Goal: Transaction & Acquisition: Download file/media

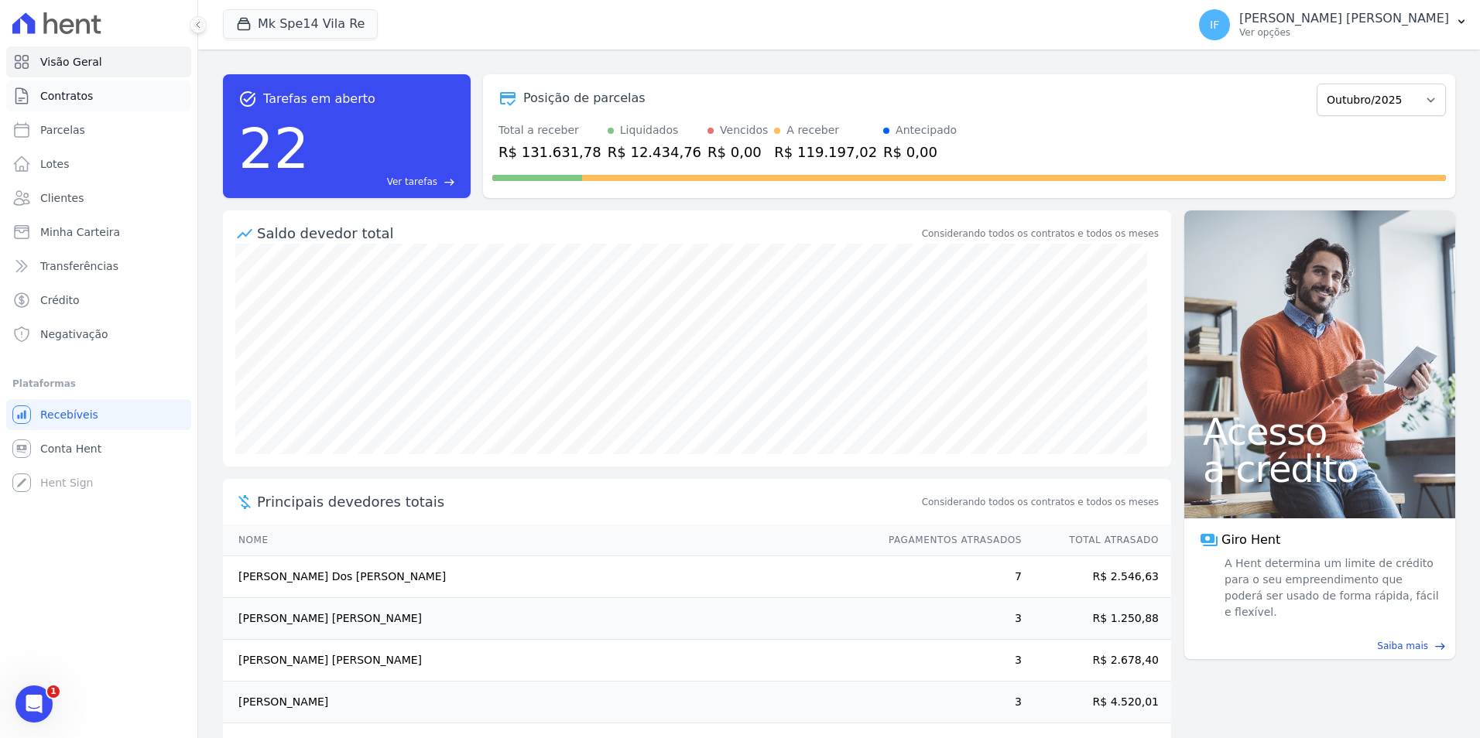
click at [56, 99] on span "Contratos" at bounding box center [66, 95] width 53 height 15
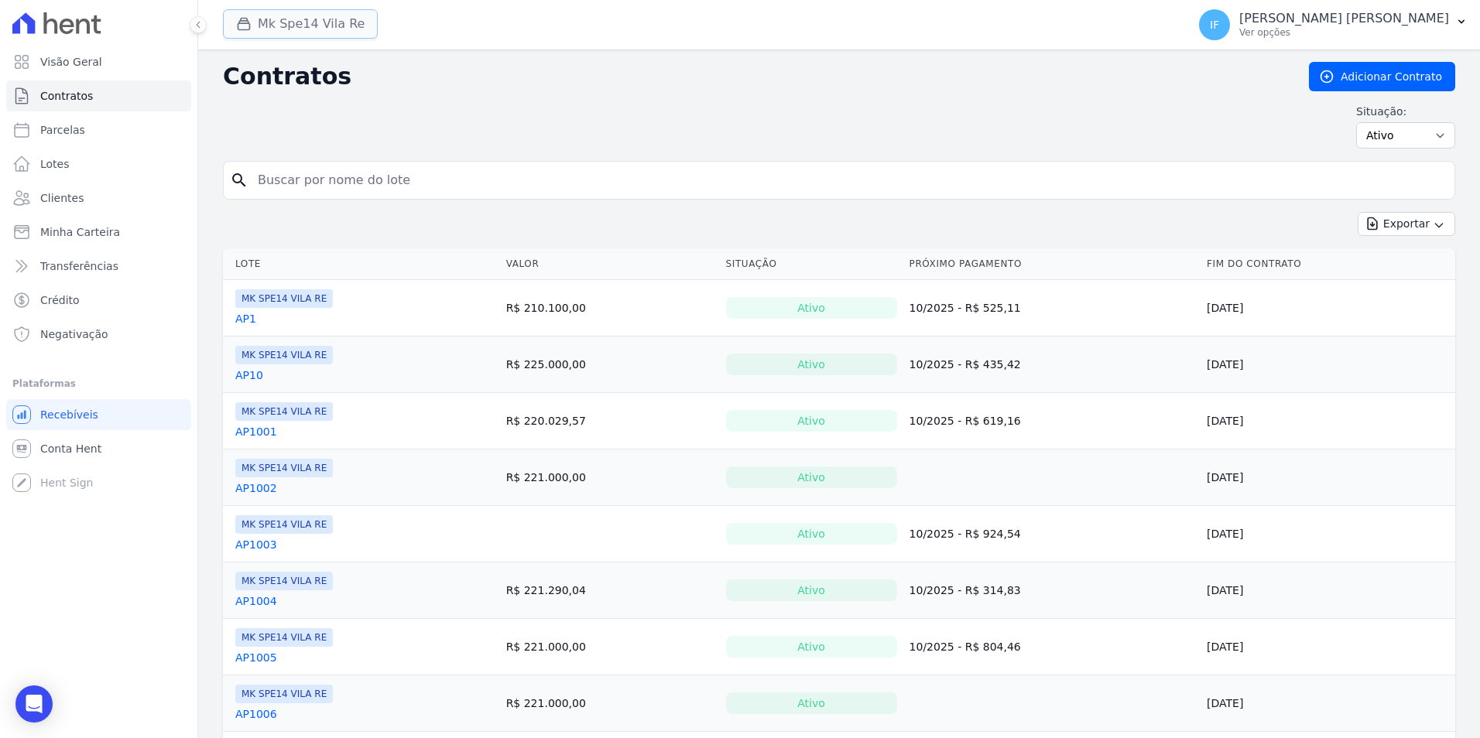
click at [276, 31] on button "Mk Spe14 Vila Re" at bounding box center [300, 23] width 155 height 29
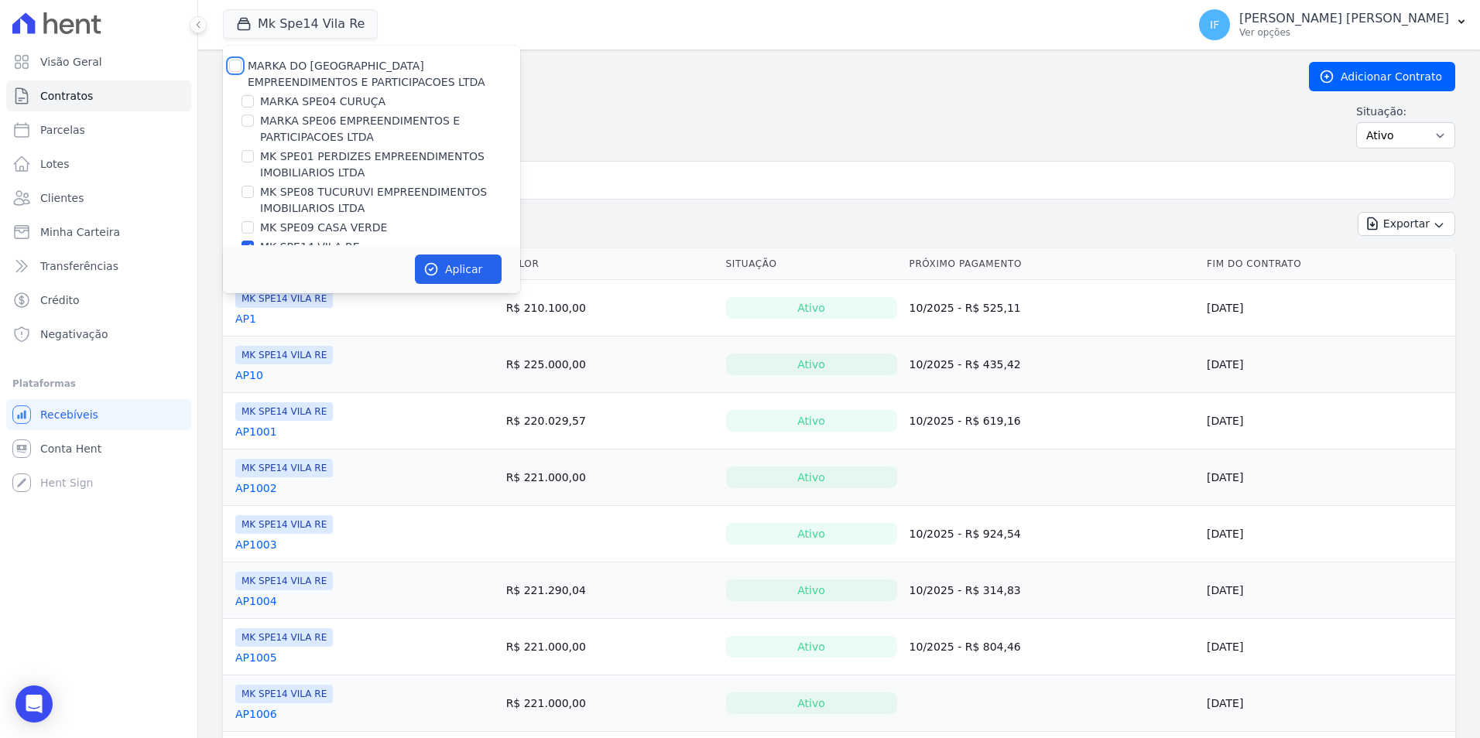
click at [235, 69] on input "MARKA DO [GEOGRAPHIC_DATA] EMPREENDIMENTOS E PARTICIPACOES LTDA" at bounding box center [235, 66] width 12 height 12
checkbox input "true"
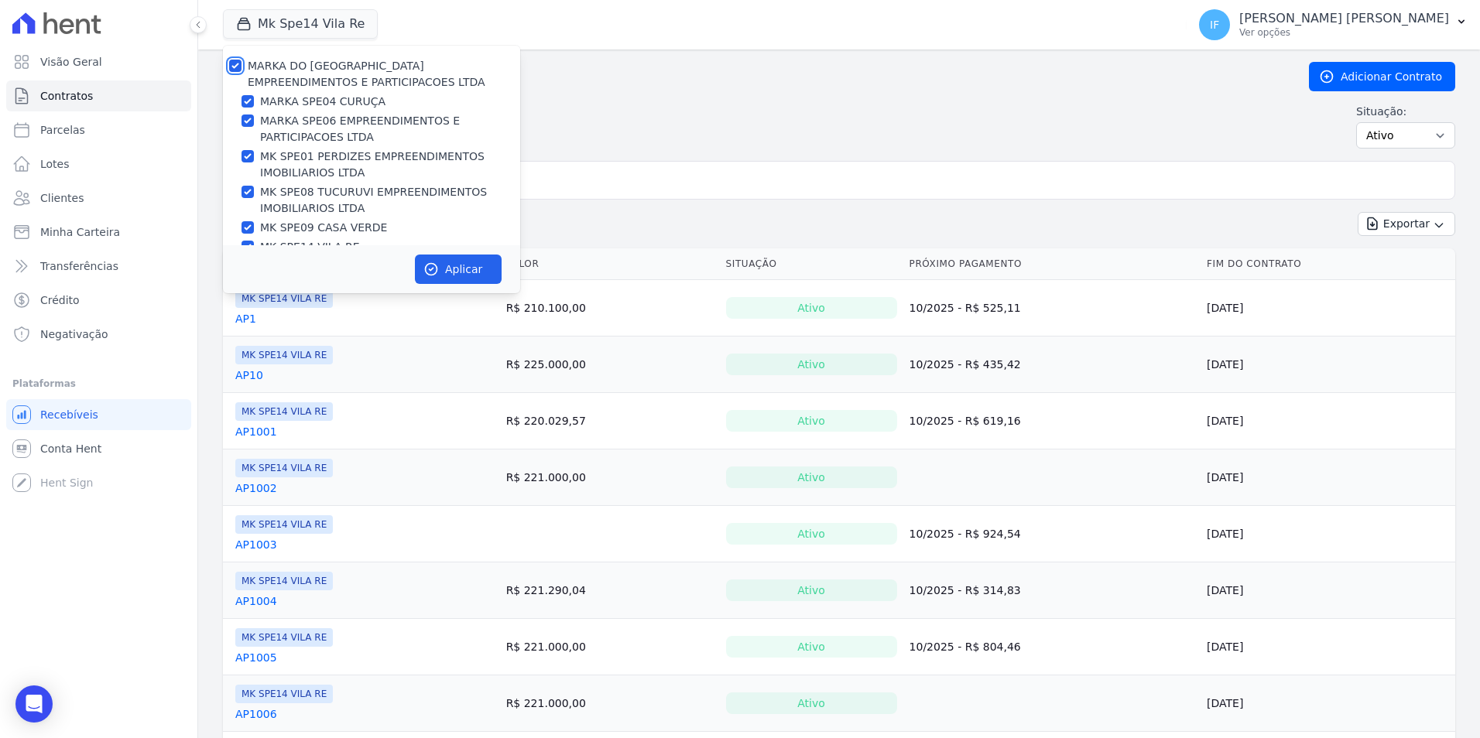
checkbox input "true"
click at [485, 274] on button "Aplicar" at bounding box center [458, 269] width 87 height 29
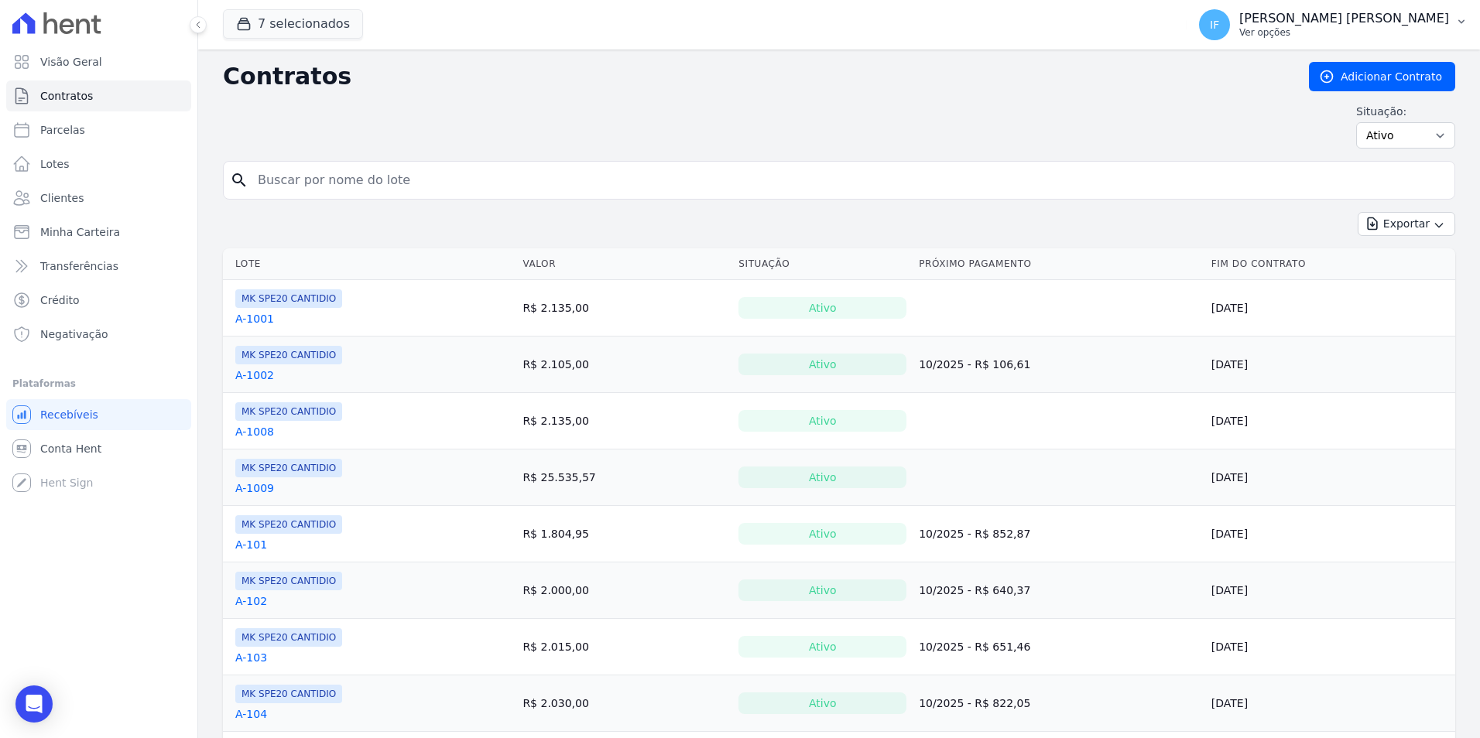
click at [1345, 40] on button "IF [PERSON_NAME] [PERSON_NAME] Ver opções" at bounding box center [1333, 24] width 293 height 43
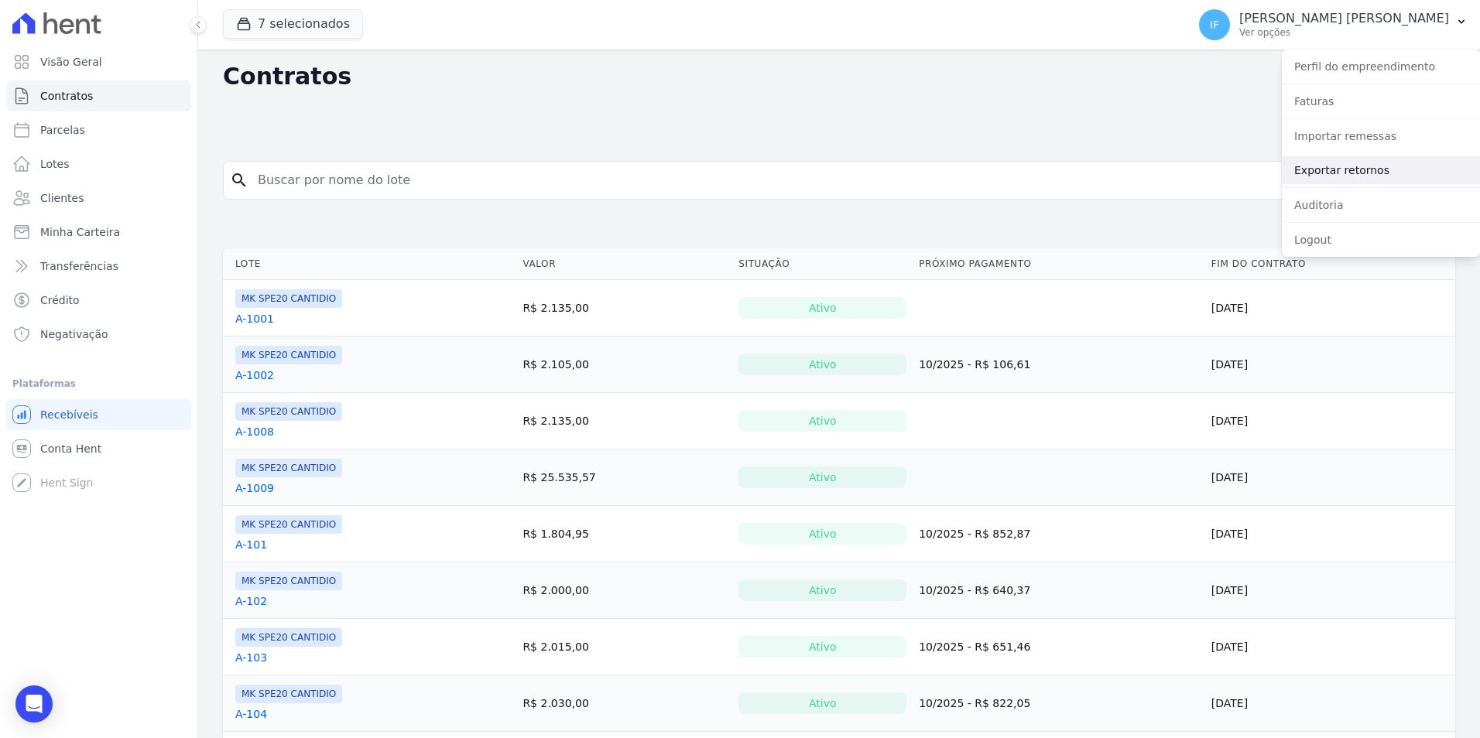
click at [1385, 172] on link "Exportar retornos" at bounding box center [1381, 170] width 198 height 28
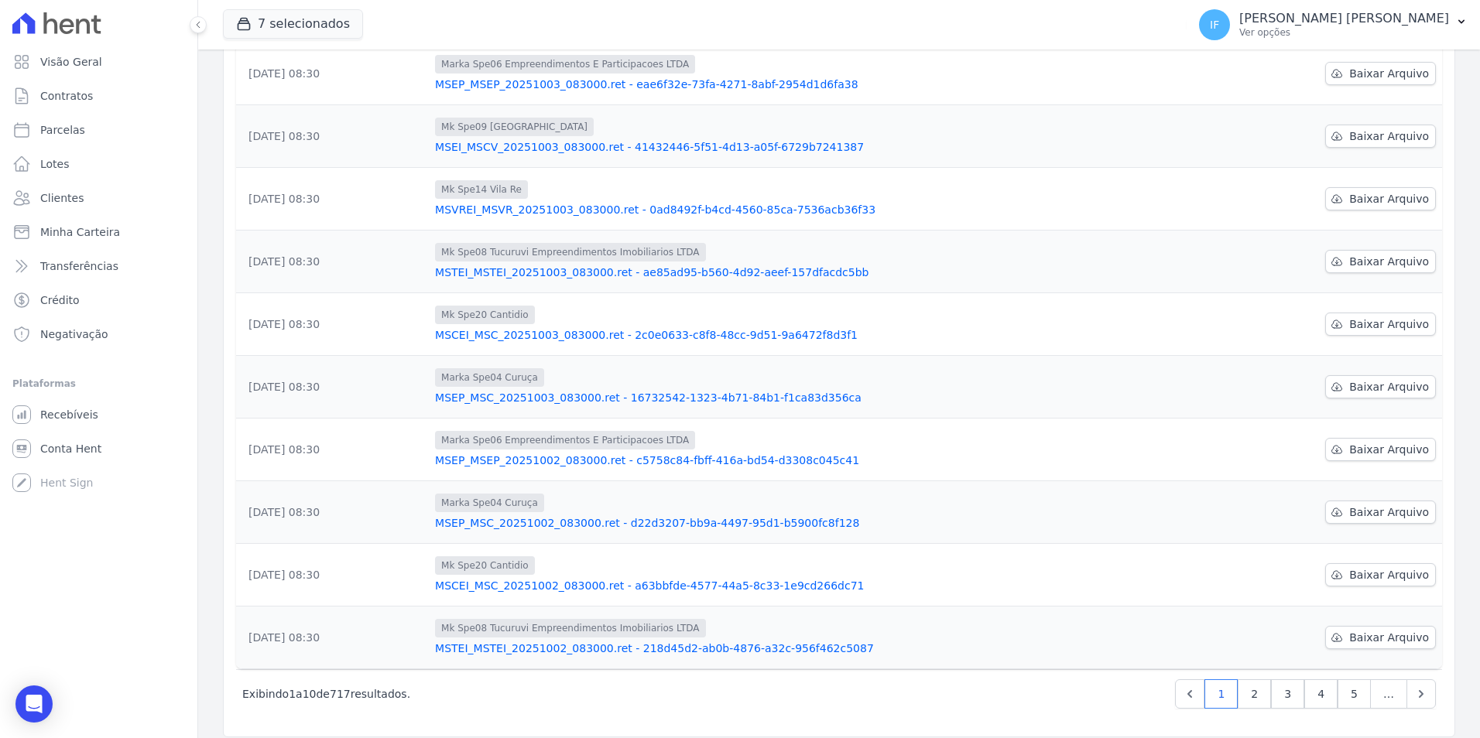
scroll to position [224, 0]
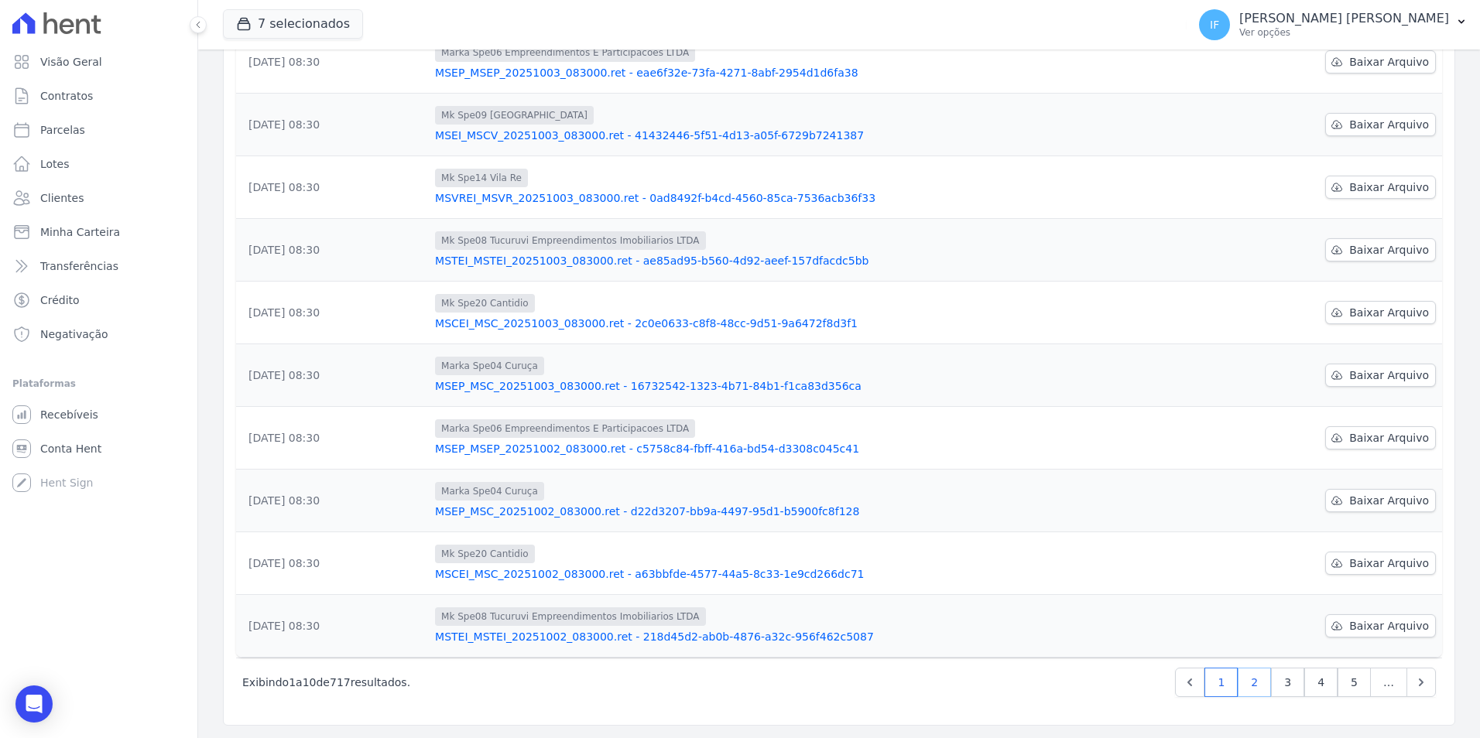
click at [1252, 686] on link "2" at bounding box center [1254, 682] width 33 height 29
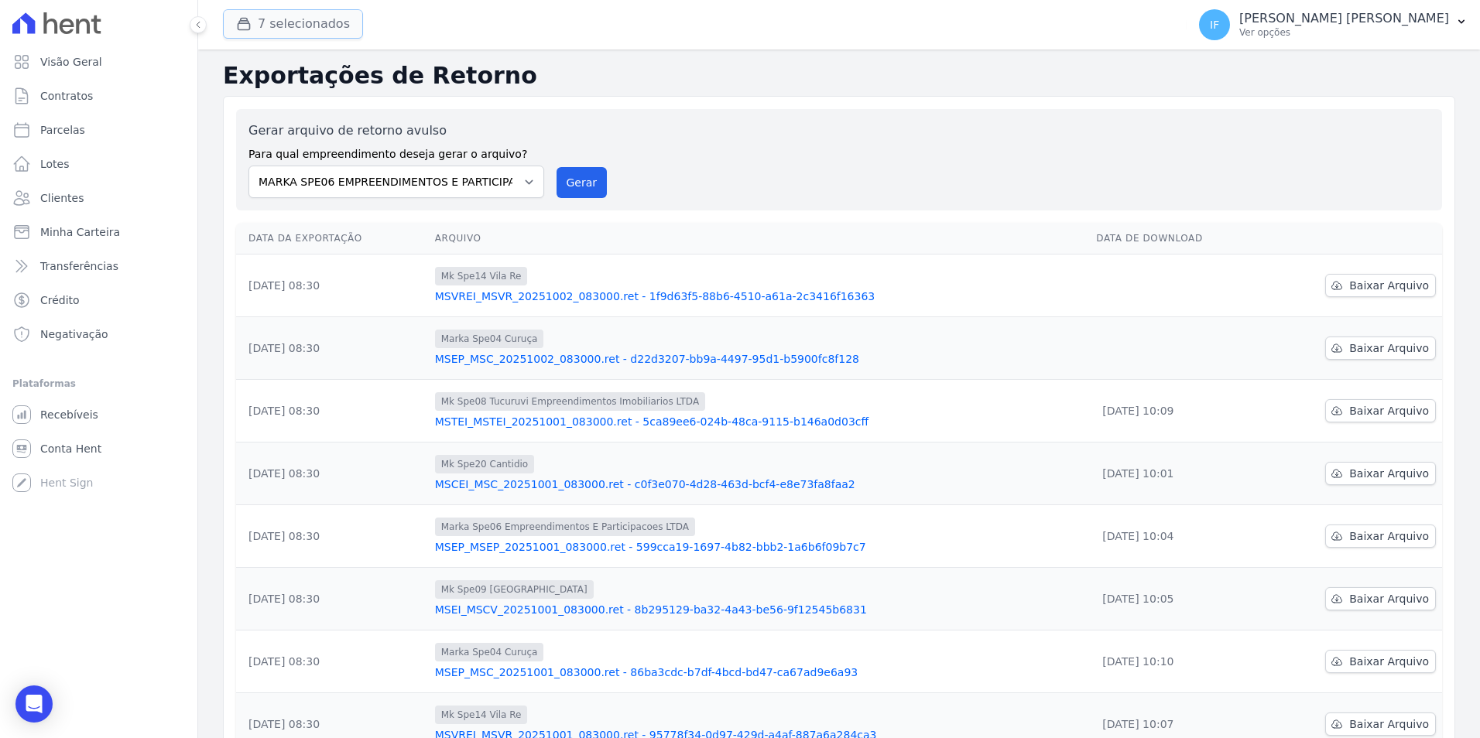
click at [313, 29] on button "7 selecionados" at bounding box center [293, 23] width 140 height 29
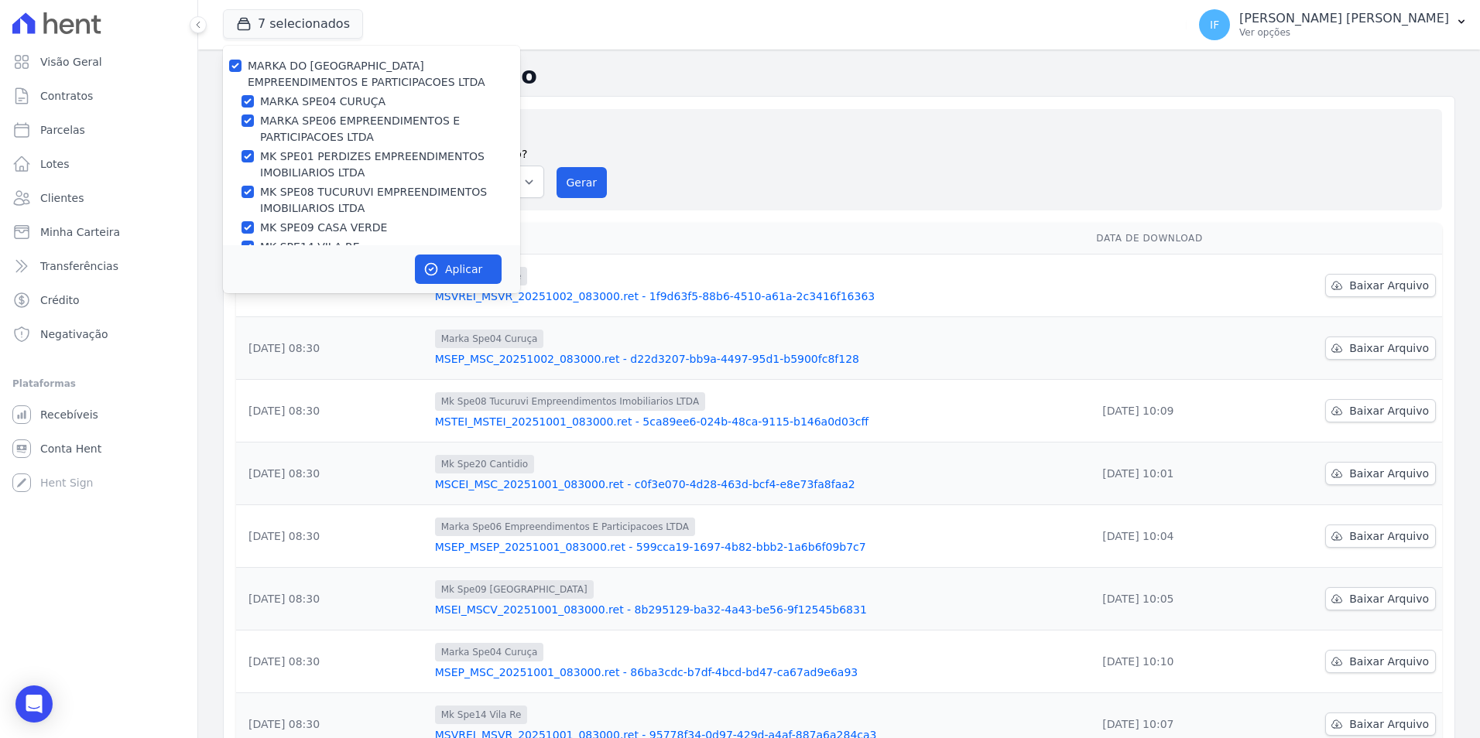
click at [277, 63] on label "MARKA DO [GEOGRAPHIC_DATA] EMPREENDIMENTOS E PARTICIPACOES LTDA" at bounding box center [367, 74] width 238 height 29
click at [242, 63] on input "MARKA DO [GEOGRAPHIC_DATA] EMPREENDIMENTOS E PARTICIPACOES LTDA" at bounding box center [235, 66] width 12 height 12
checkbox input "false"
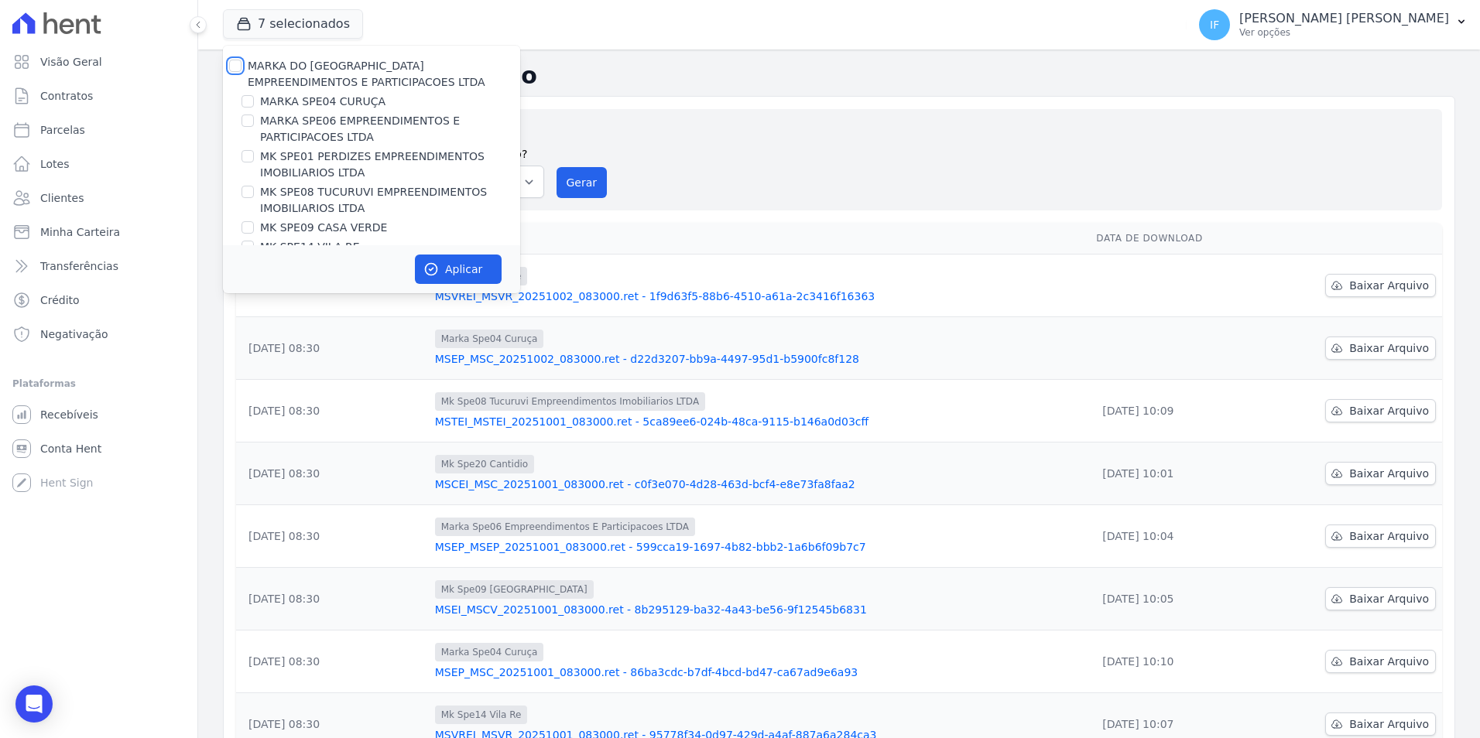
checkbox input "false"
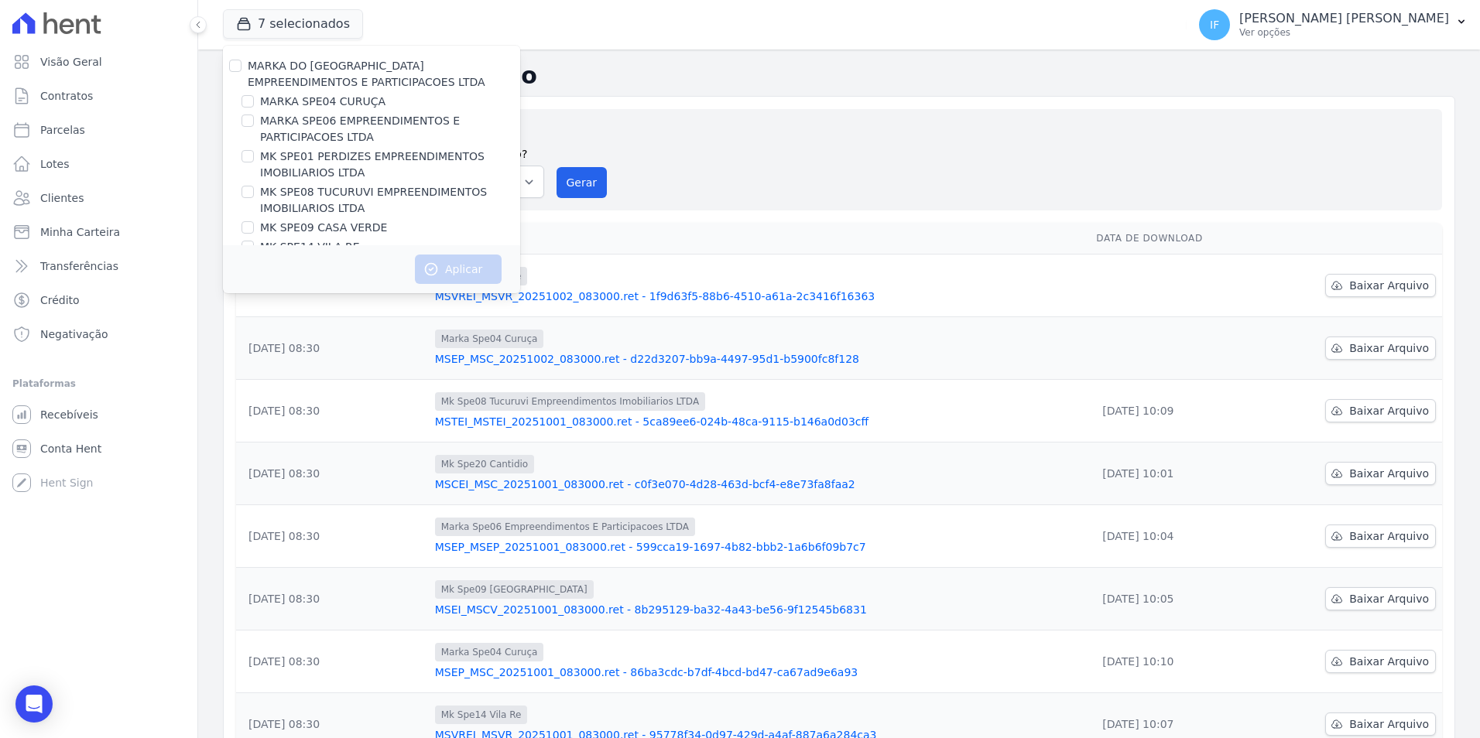
click at [276, 111] on div "MARKA DO [GEOGRAPHIC_DATA] EMPREENDIMENTOS E PARTICIPACOES LTDA MARKA SPE04 CUR…" at bounding box center [371, 167] width 297 height 242
click at [248, 101] on input "MARKA SPE04 CURUÇA" at bounding box center [248, 101] width 12 height 12
checkbox input "true"
click at [455, 269] on button "Aplicar" at bounding box center [458, 269] width 87 height 29
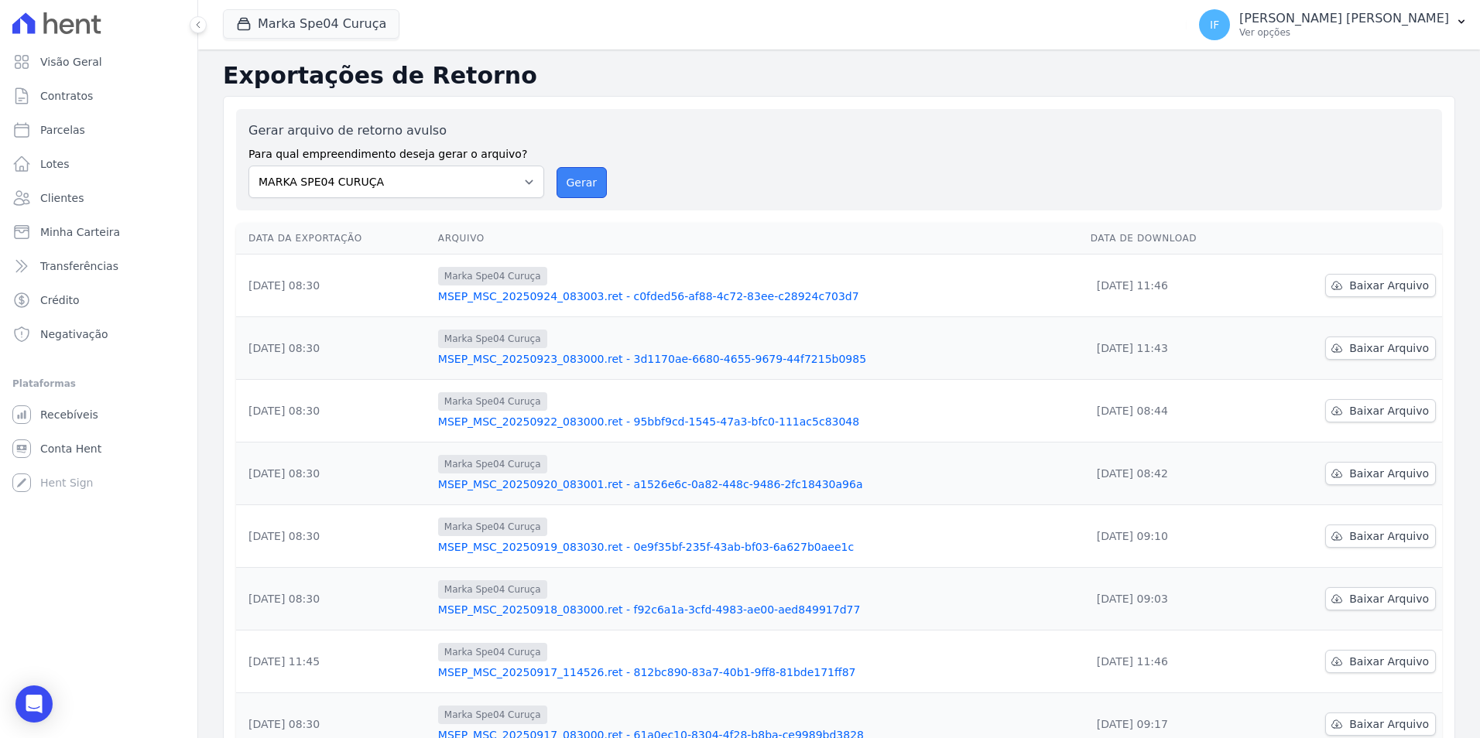
click at [588, 185] on button "Gerar" at bounding box center [582, 182] width 51 height 31
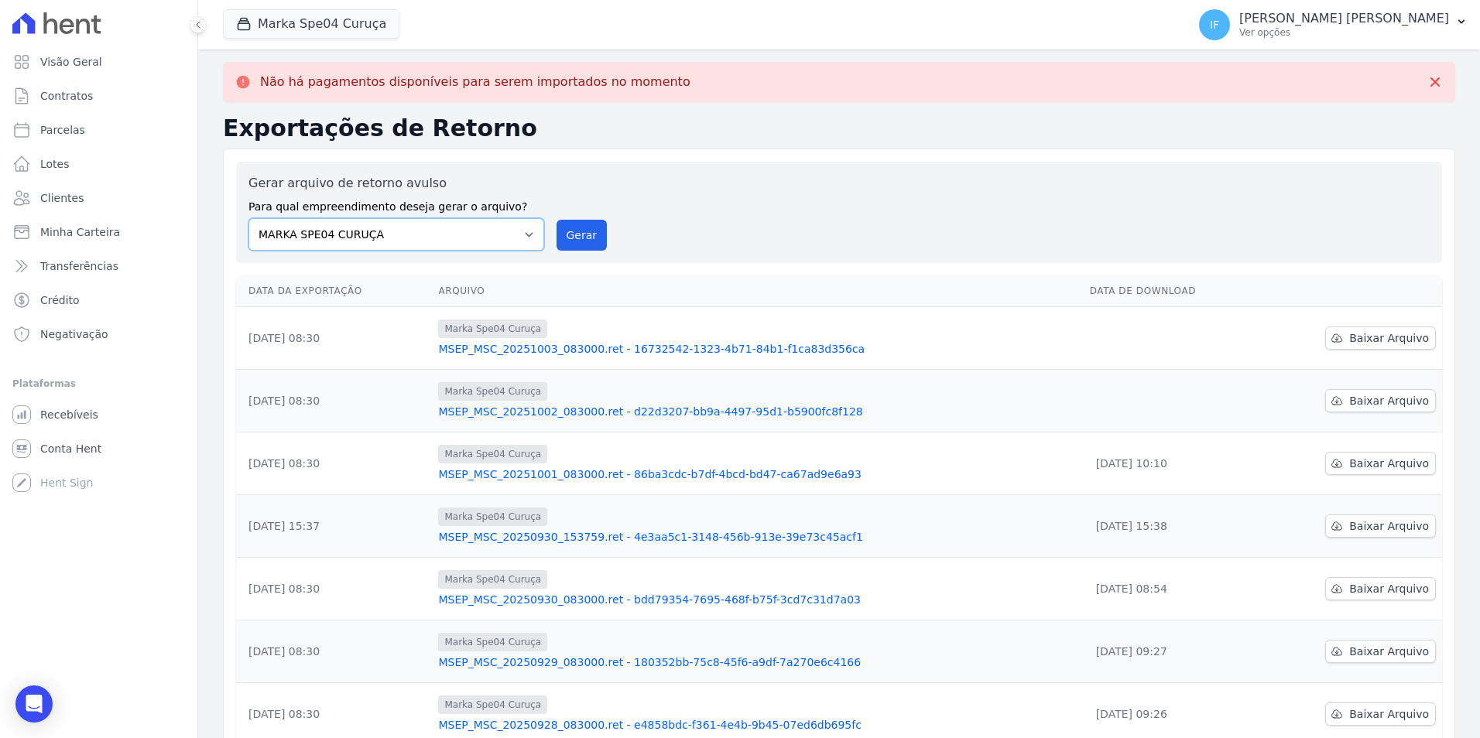
click at [513, 234] on select "MARKA SPE04 CURUÇA MARKA SPE06 EMPREENDIMENTOS E PARTICIPACOES LTDA MK SPE01 PE…" at bounding box center [396, 234] width 296 height 33
click at [582, 183] on div "Gerar arquivo de retorno avulso Para qual empreendimento deseja gerar o arquivo…" at bounding box center [838, 212] width 1181 height 77
click at [352, 22] on button "Marka Spe04 Curuça" at bounding box center [311, 23] width 176 height 29
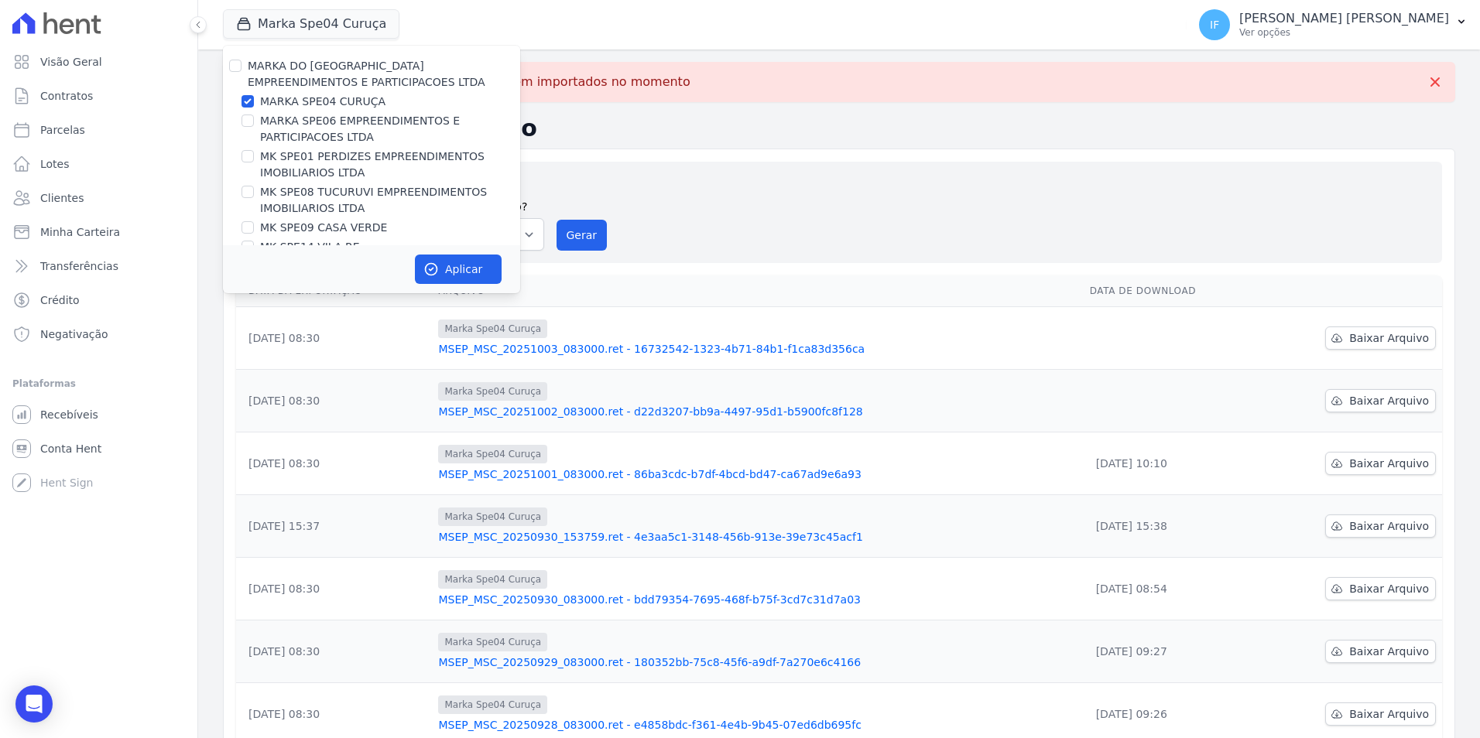
click at [290, 103] on label "MARKA SPE04 CURUÇA" at bounding box center [322, 102] width 125 height 16
click at [254, 103] on input "MARKA SPE04 CURUÇA" at bounding box center [248, 101] width 12 height 12
checkbox input "false"
click at [284, 122] on label "MARKA SPE06 EMPREENDIMENTOS E PARTICIPACOES LTDA" at bounding box center [390, 129] width 260 height 33
click at [254, 122] on input "MARKA SPE06 EMPREENDIMENTOS E PARTICIPACOES LTDA" at bounding box center [248, 121] width 12 height 12
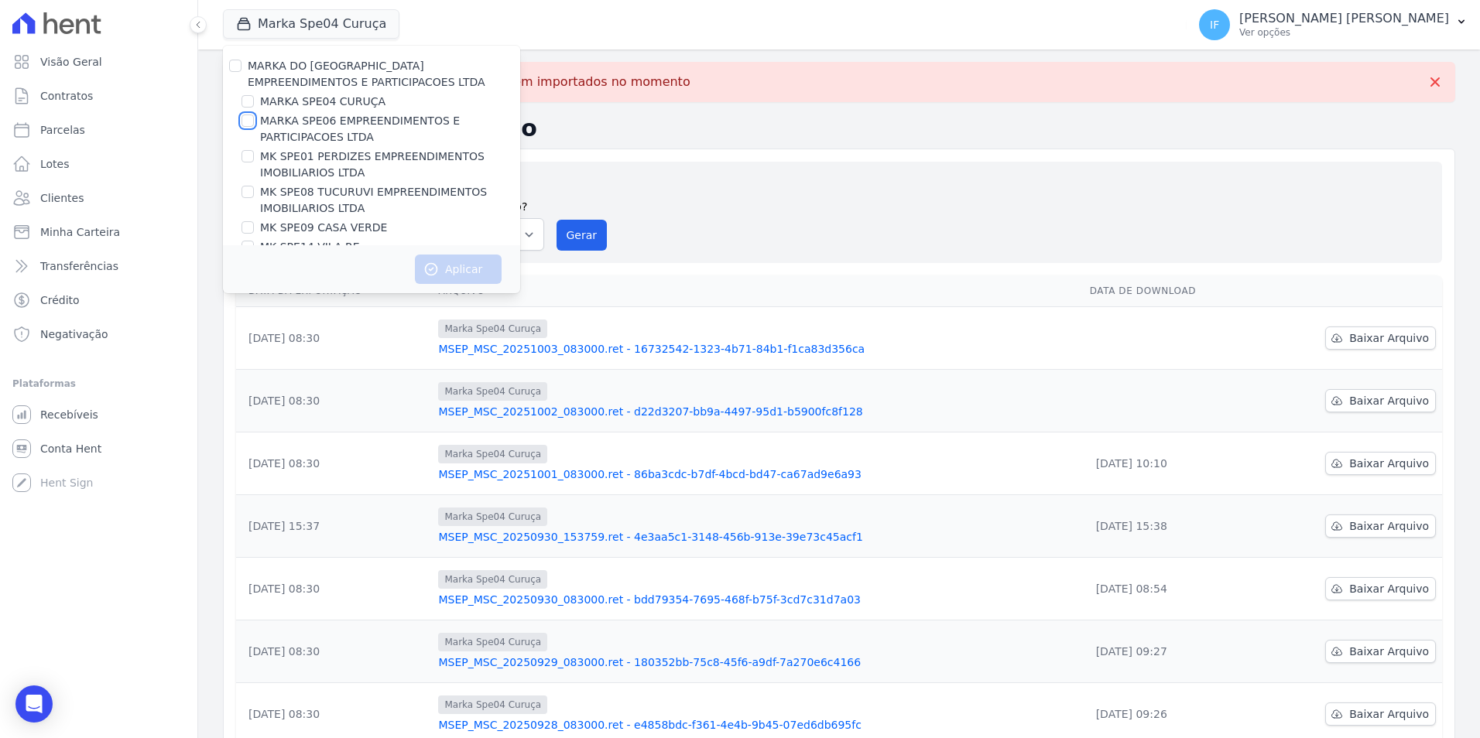
checkbox input "true"
click at [440, 270] on button "Aplicar" at bounding box center [458, 269] width 87 height 29
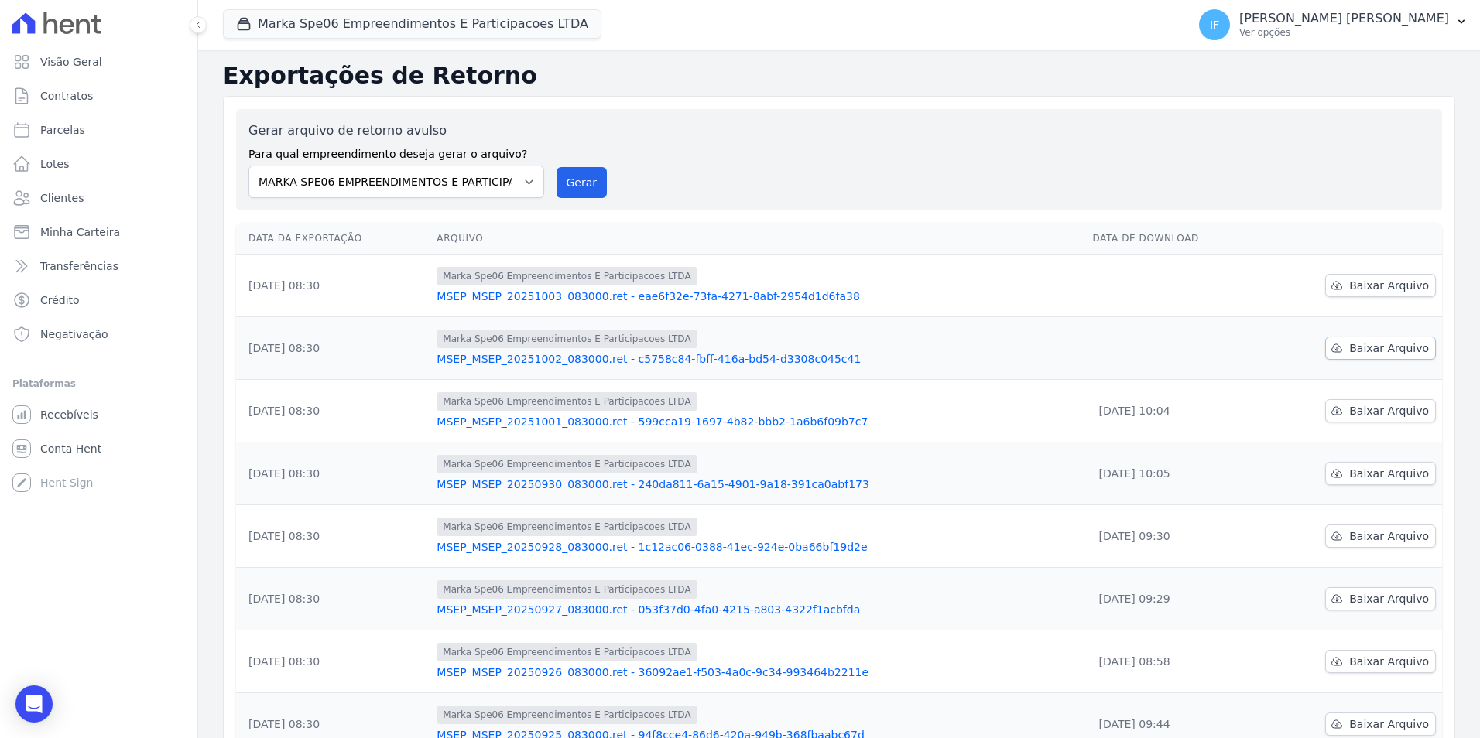
click at [1356, 351] on span "Baixar Arquivo" at bounding box center [1389, 348] width 80 height 15
click at [1349, 285] on span "Baixar Arquivo" at bounding box center [1389, 285] width 80 height 15
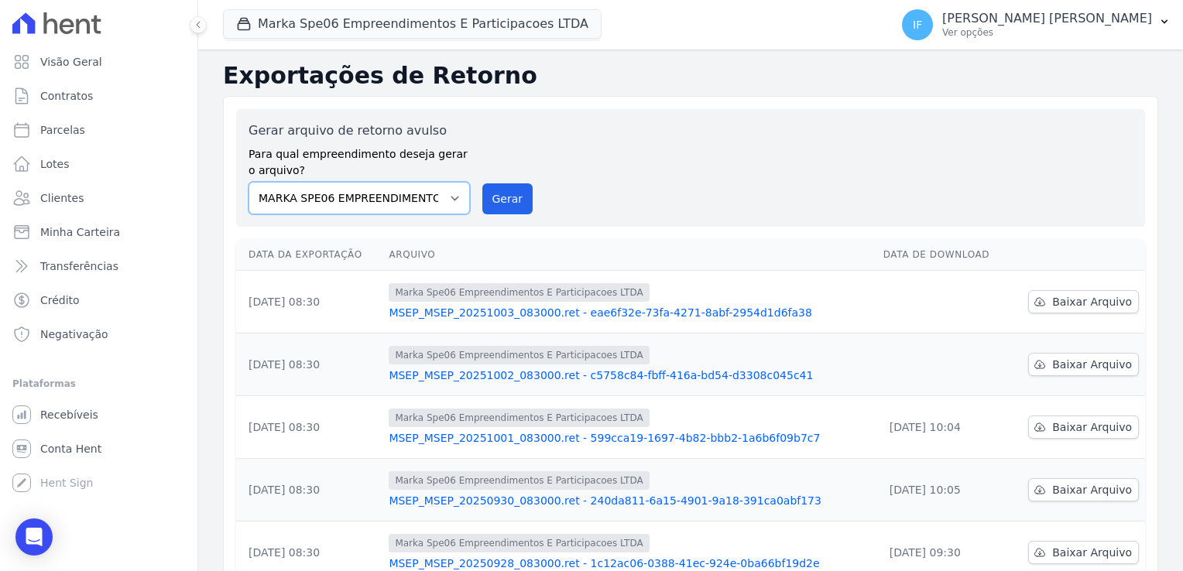
click at [416, 207] on select "MARKA SPE04 CURUÇA MARKA SPE06 EMPREENDIMENTOS E PARTICIPACOES LTDA MK SPE01 PE…" at bounding box center [358, 198] width 221 height 33
select select "4837d1bb-379b-4bbe-b85a-afeadd0a9949"
click at [248, 182] on select "MARKA SPE04 CURUÇA MARKA SPE06 EMPREENDIMENTOS E PARTICIPACOES LTDA MK SPE01 PE…" at bounding box center [358, 198] width 221 height 33
click at [435, 29] on button "Marka Spe06 Empreendimentos E Participacoes LTDA" at bounding box center [412, 23] width 379 height 29
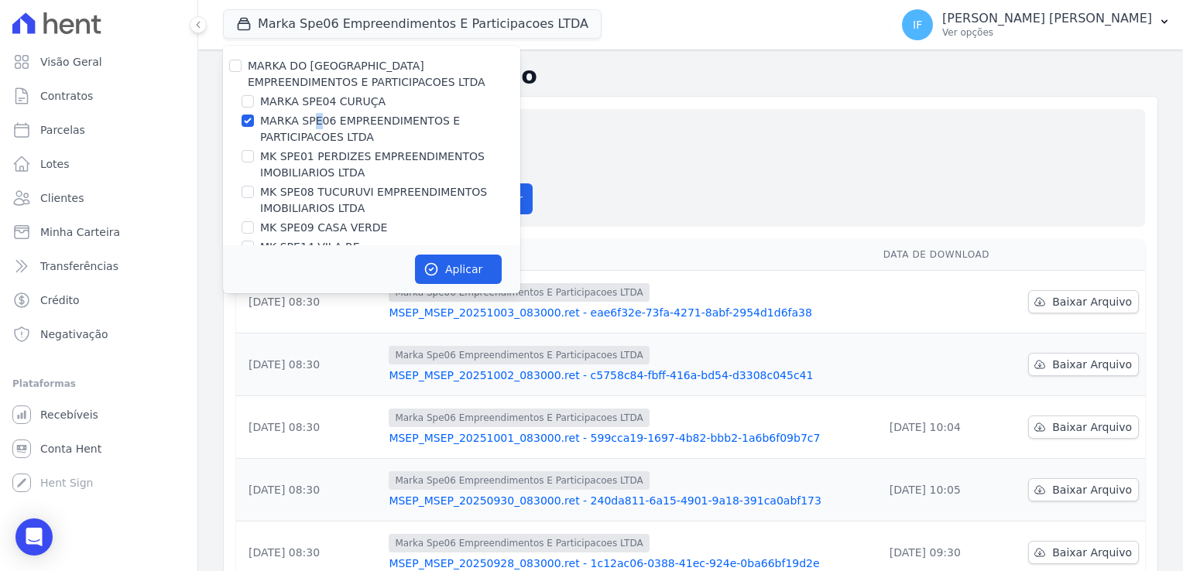
click at [314, 123] on label "MARKA SPE06 EMPREENDIMENTOS E PARTICIPACOES LTDA" at bounding box center [390, 129] width 260 height 33
click at [252, 153] on input "MK SPE01 PERDIZES EMPREENDIMENTOS IMOBILIARIOS LTDA" at bounding box center [248, 156] width 12 height 12
checkbox input "true"
click at [238, 69] on input "MARKA DO [GEOGRAPHIC_DATA] EMPREENDIMENTOS E PARTICIPACOES LTDA" at bounding box center [235, 66] width 12 height 12
checkbox input "true"
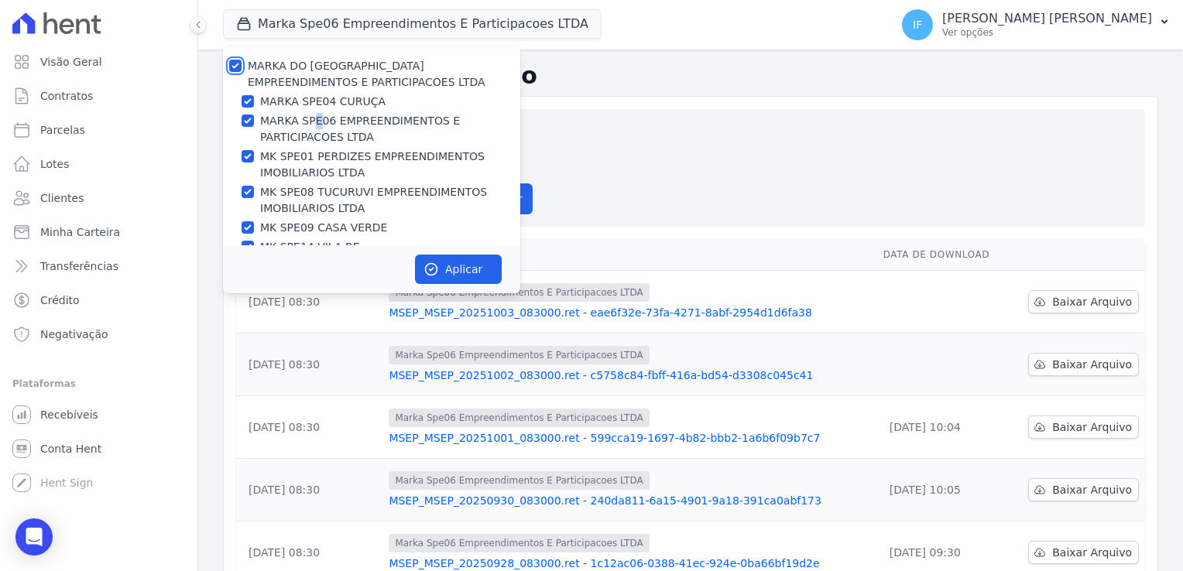
checkbox input "true"
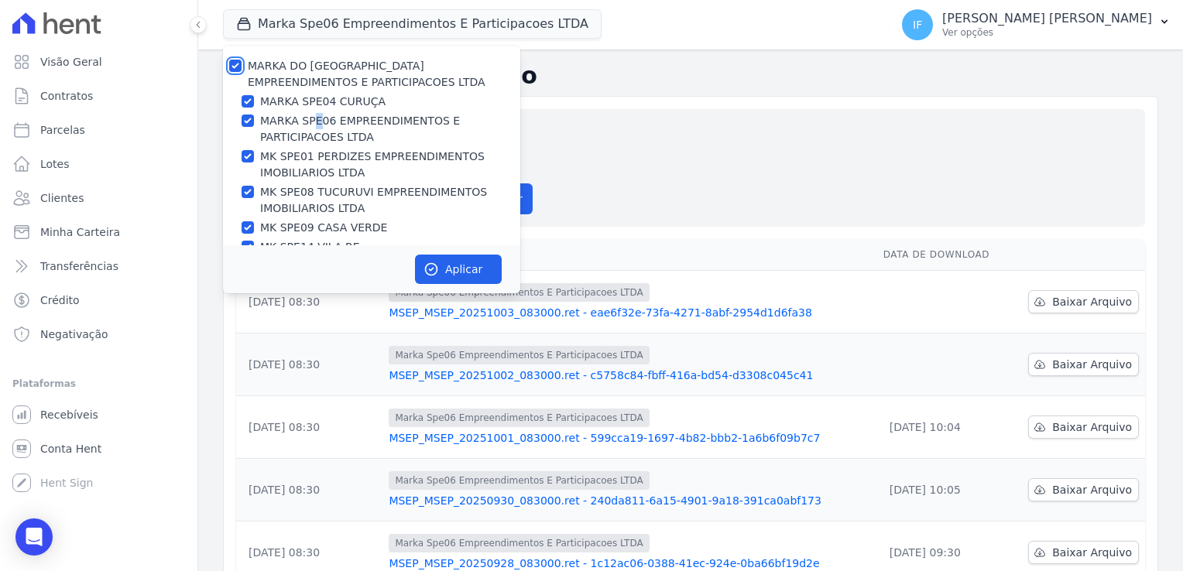
click at [235, 67] on input "MARKA DO [GEOGRAPHIC_DATA] EMPREENDIMENTOS E PARTICIPACOES LTDA" at bounding box center [235, 66] width 12 height 12
checkbox input "false"
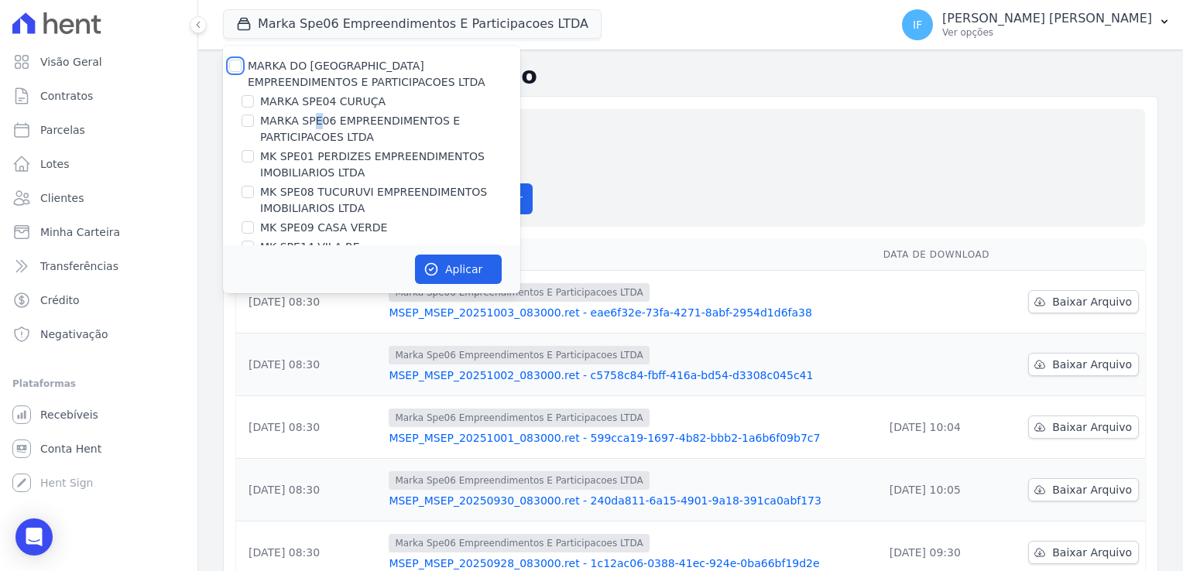
checkbox input "false"
click at [252, 128] on div "MARKA SPE06 EMPREENDIMENTOS E PARTICIPACOES LTDA" at bounding box center [371, 129] width 297 height 33
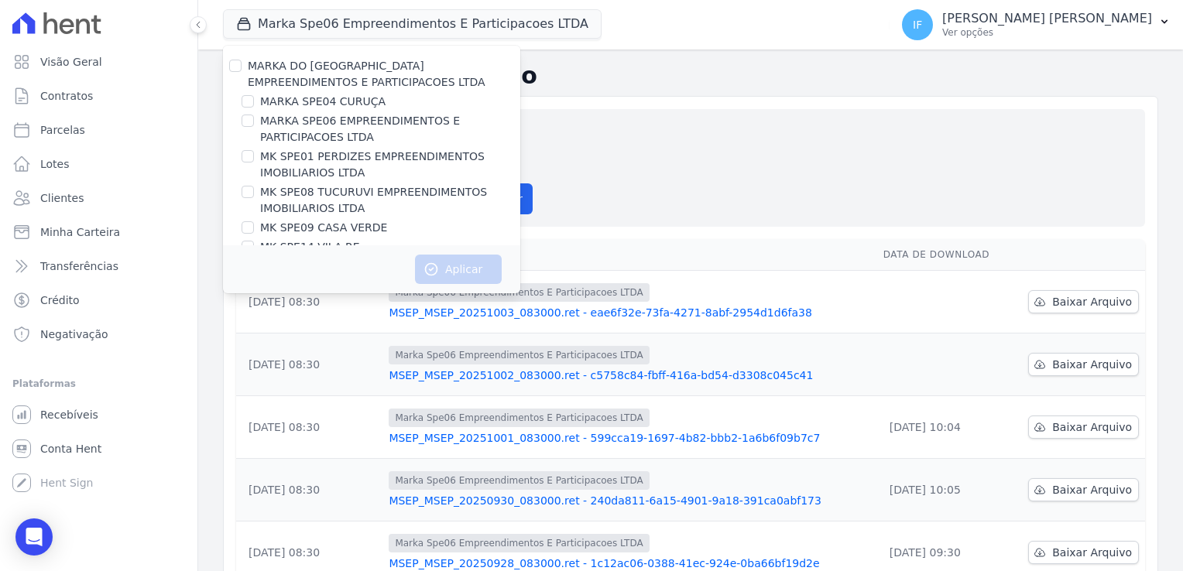
click at [331, 101] on label "MARKA SPE04 CURUÇA" at bounding box center [322, 102] width 125 height 16
click at [254, 101] on input "MARKA SPE04 CURUÇA" at bounding box center [248, 101] width 12 height 12
checkbox input "true"
click at [461, 270] on button "Aplicar" at bounding box center [458, 269] width 87 height 29
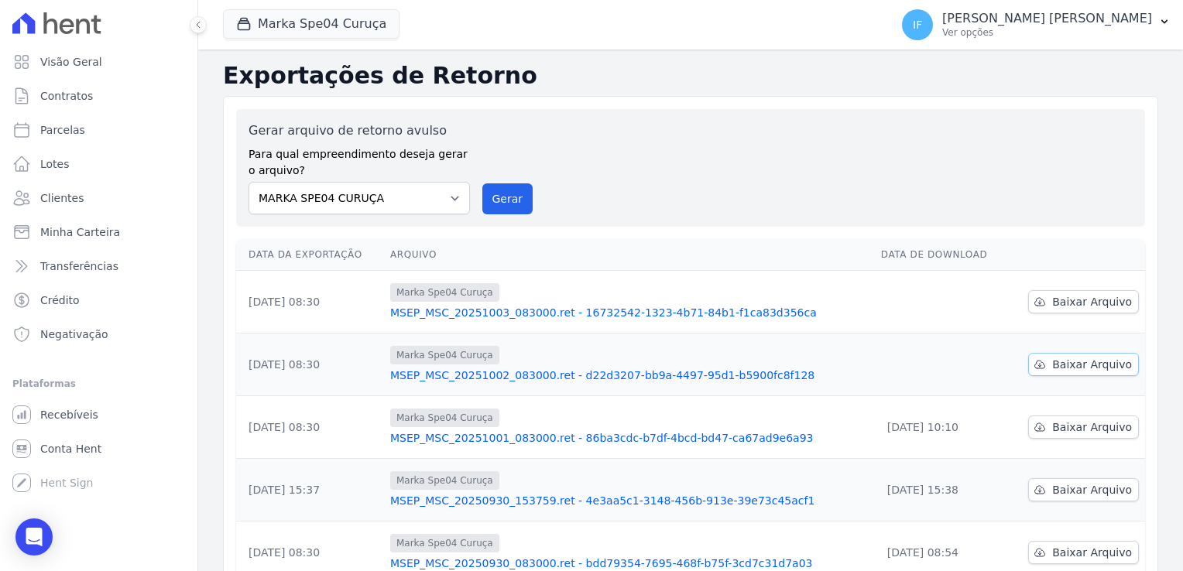
click at [1096, 364] on span "Baixar Arquivo" at bounding box center [1092, 364] width 80 height 15
click at [1057, 300] on span "Baixar Arquivo" at bounding box center [1092, 301] width 80 height 15
click at [348, 32] on button "Marka Spe04 Curuça" at bounding box center [311, 23] width 176 height 29
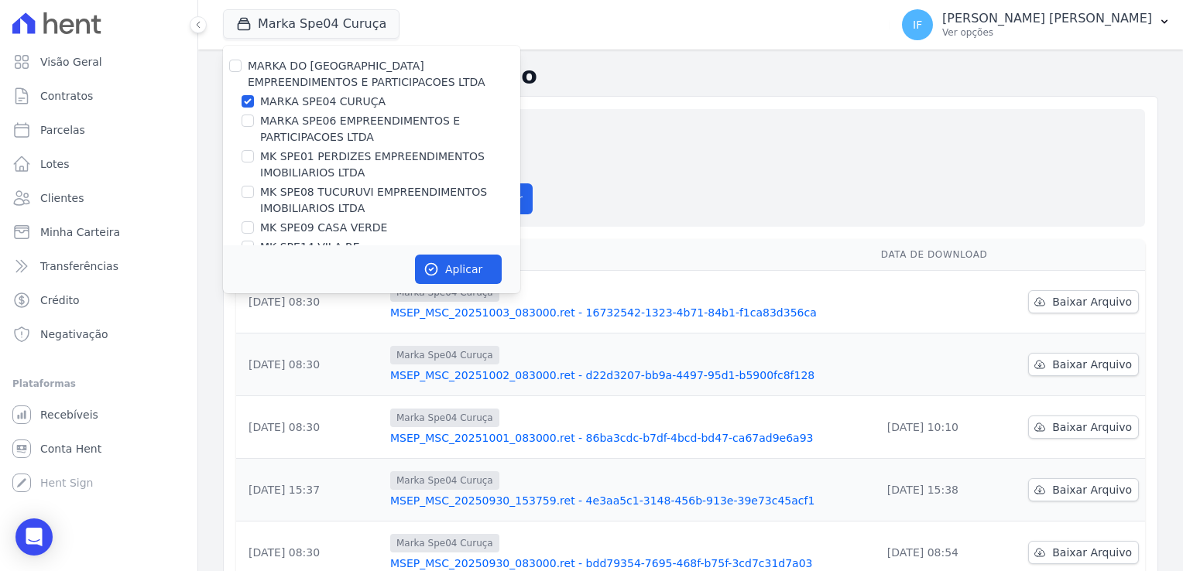
click at [246, 109] on div "MARKA DO [GEOGRAPHIC_DATA] EMPREENDIMENTOS E PARTICIPACOES LTDA MARKA SPE04 CUR…" at bounding box center [371, 167] width 297 height 242
click at [249, 104] on input "MARKA SPE04 CURUÇA" at bounding box center [248, 101] width 12 height 12
checkbox input "false"
click at [250, 121] on input "MARKA SPE06 EMPREENDIMENTOS E PARTICIPACOES LTDA" at bounding box center [248, 121] width 12 height 12
checkbox input "true"
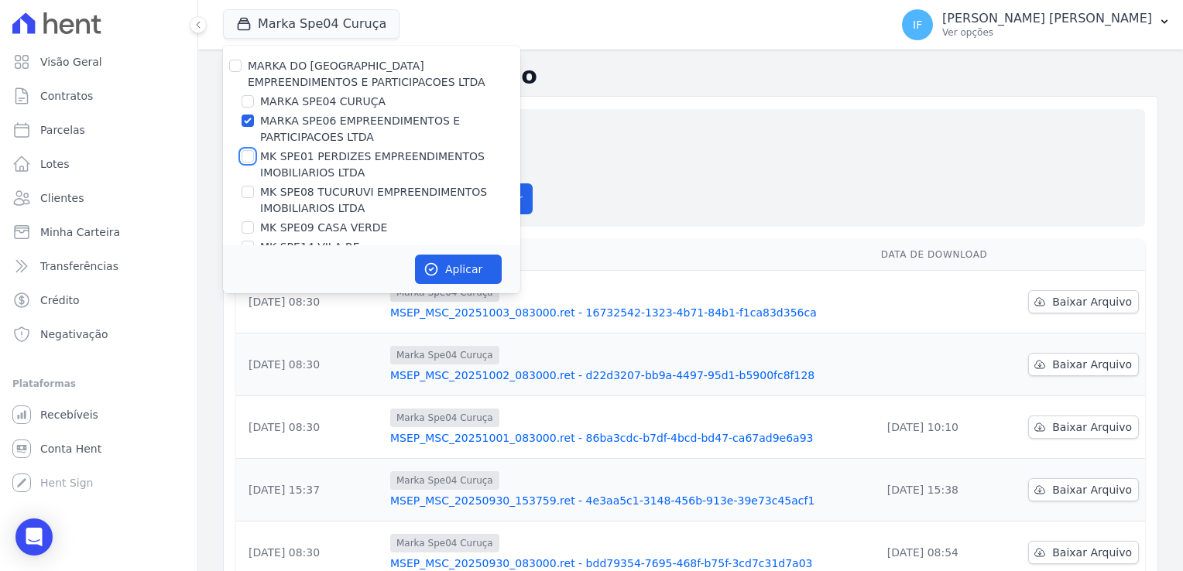
click at [246, 159] on input "MK SPE01 PERDIZES EMPREENDIMENTOS IMOBILIARIOS LTDA" at bounding box center [248, 156] width 12 height 12
checkbox input "true"
drag, startPoint x: 245, startPoint y: 125, endPoint x: 254, endPoint y: 142, distance: 19.0
click at [247, 125] on input "MARKA SPE06 EMPREENDIMENTOS E PARTICIPACOES LTDA" at bounding box center [248, 121] width 12 height 12
checkbox input "false"
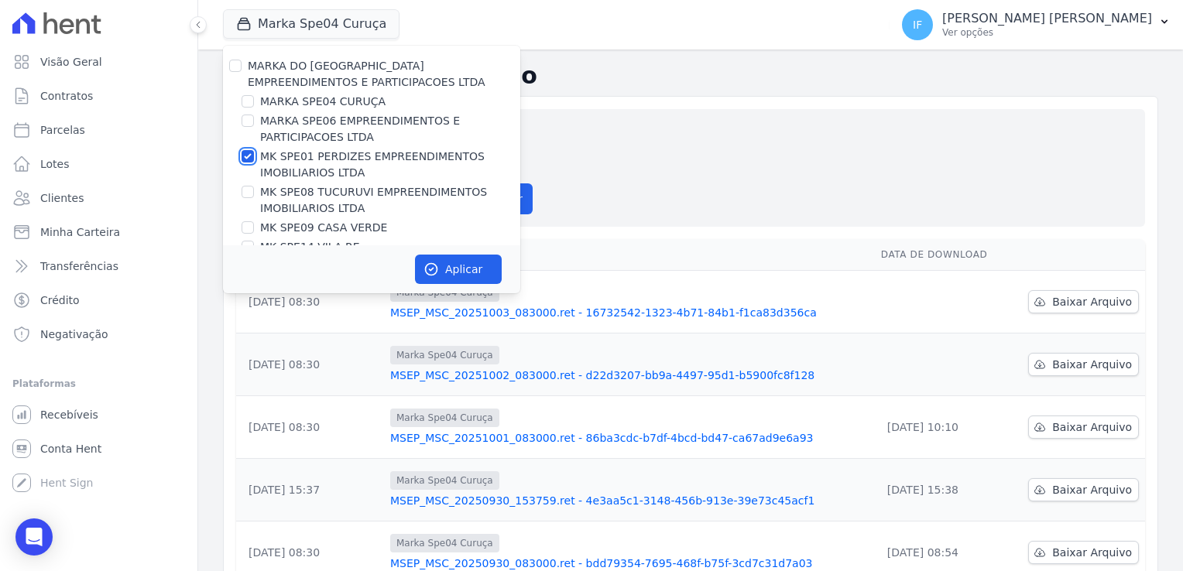
click at [251, 157] on input "MK SPE01 PERDIZES EMPREENDIMENTOS IMOBILIARIOS LTDA" at bounding box center [248, 156] width 12 height 12
checkbox input "false"
click at [249, 194] on input "MK SPE08 TUCURUVI EMPREENDIMENTOS IMOBILIARIOS LTDA" at bounding box center [248, 192] width 12 height 12
checkbox input "true"
click at [449, 267] on button "Aplicar" at bounding box center [458, 269] width 87 height 29
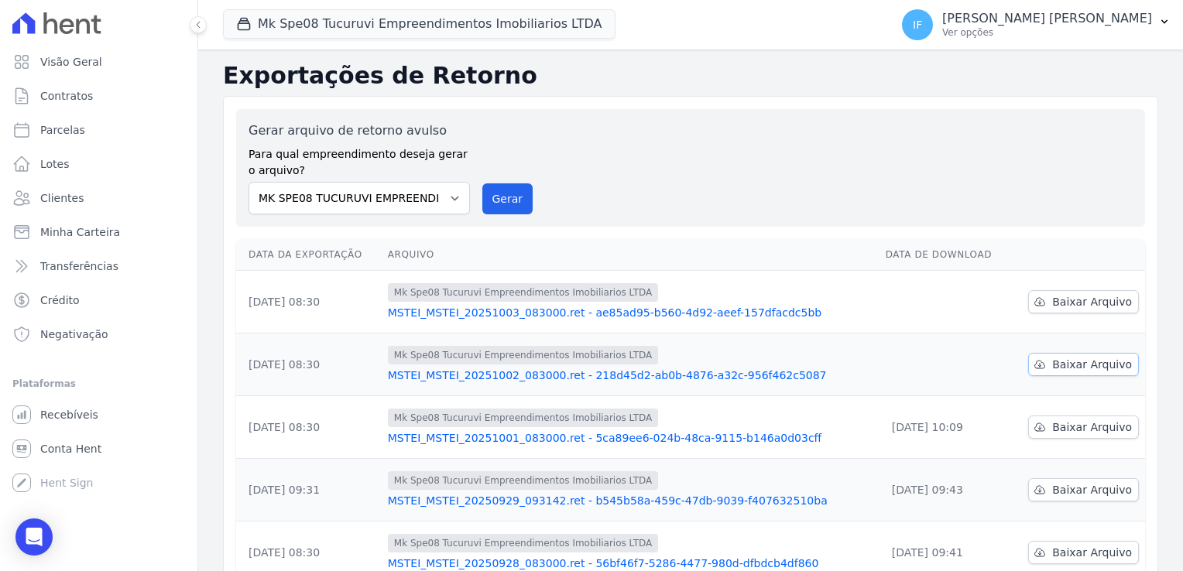
click at [1093, 367] on span "Baixar Arquivo" at bounding box center [1092, 364] width 80 height 15
click at [1064, 305] on span "Baixar Arquivo" at bounding box center [1092, 301] width 80 height 15
click at [313, 22] on button "Mk Spe08 Tucuruvi Empreendimentos Imobiliarios LTDA" at bounding box center [419, 23] width 392 height 29
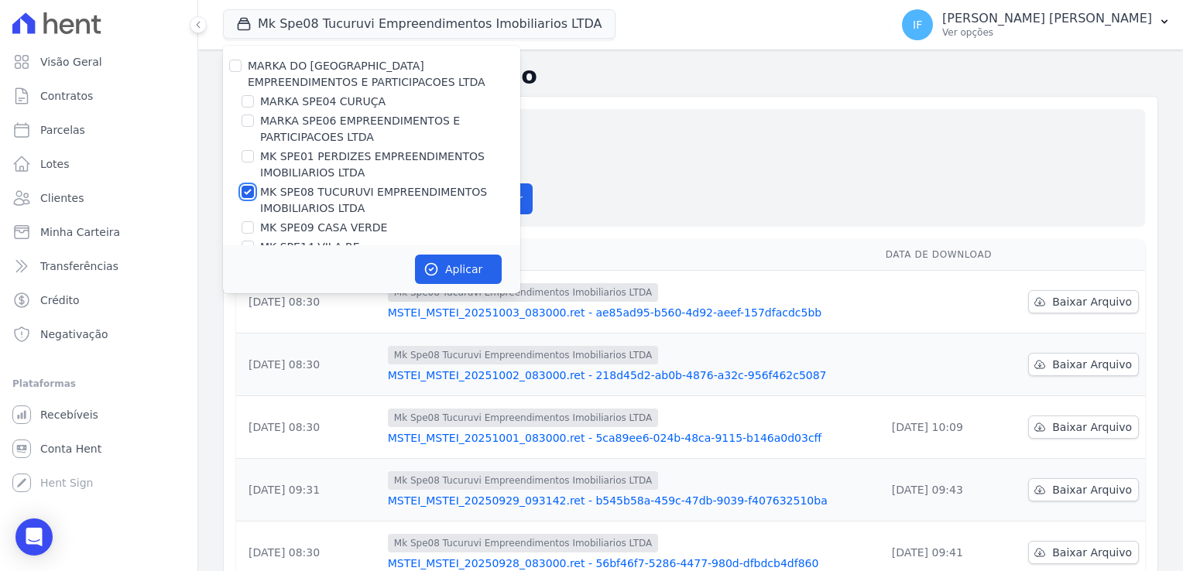
click at [252, 191] on input "MK SPE08 TUCURUVI EMPREENDIMENTOS IMOBILIARIOS LTDA" at bounding box center [248, 192] width 12 height 12
checkbox input "false"
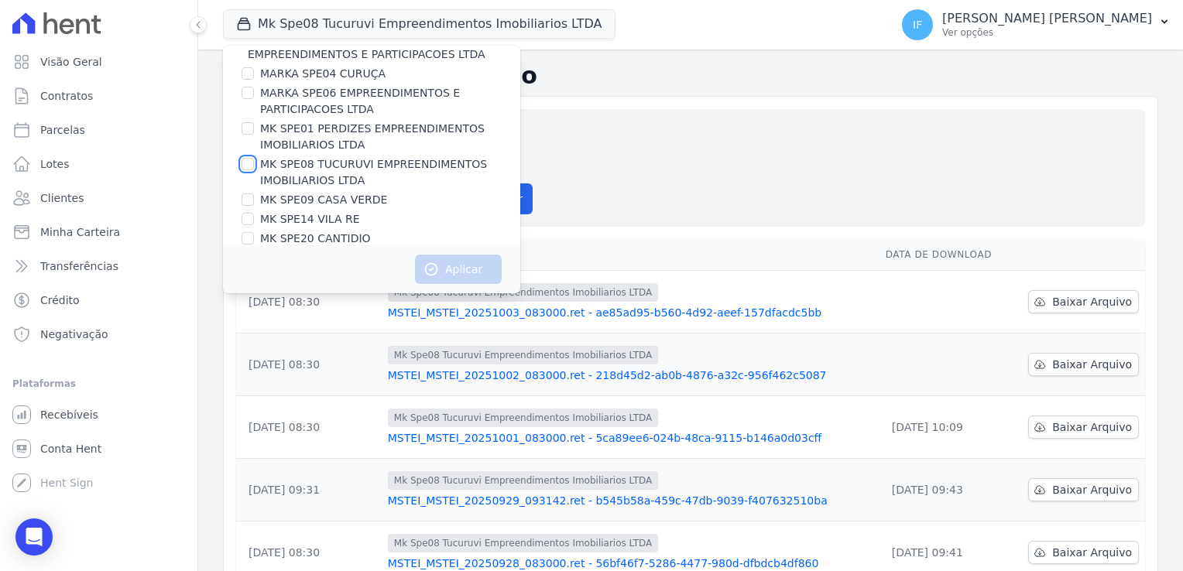
scroll to position [41, 0]
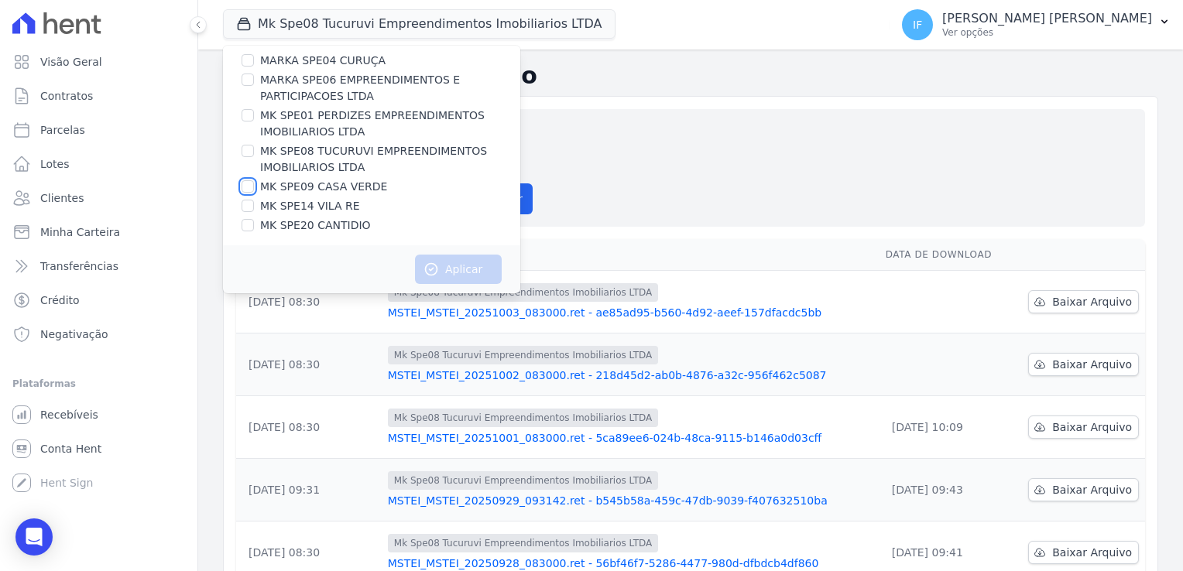
click at [242, 184] on input "MK SPE09 CASA VERDE" at bounding box center [248, 186] width 12 height 12
checkbox input "true"
click at [457, 272] on button "Aplicar" at bounding box center [458, 269] width 87 height 29
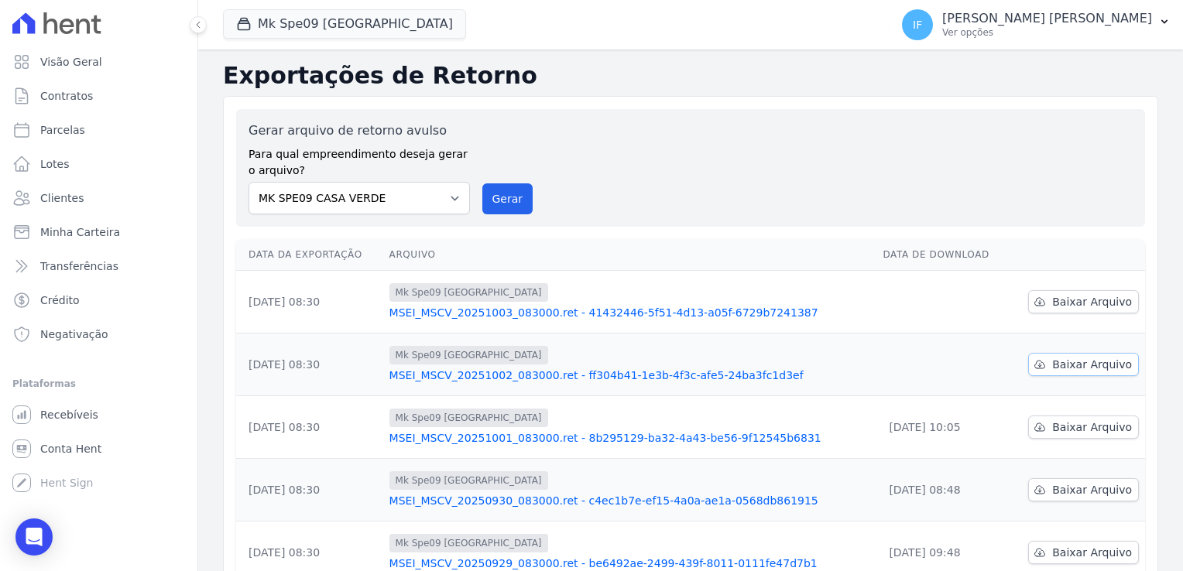
click at [1076, 366] on span "Baixar Arquivo" at bounding box center [1092, 364] width 80 height 15
click at [1058, 301] on span "Baixar Arquivo" at bounding box center [1092, 301] width 80 height 15
click at [379, 195] on select "MARKA SPE04 CURUÇA MARKA SPE06 EMPREENDIMENTOS E PARTICIPACOES LTDA MK SPE01 PE…" at bounding box center [358, 198] width 221 height 33
click at [276, 23] on button "Mk Spe09 [GEOGRAPHIC_DATA]" at bounding box center [344, 23] width 243 height 29
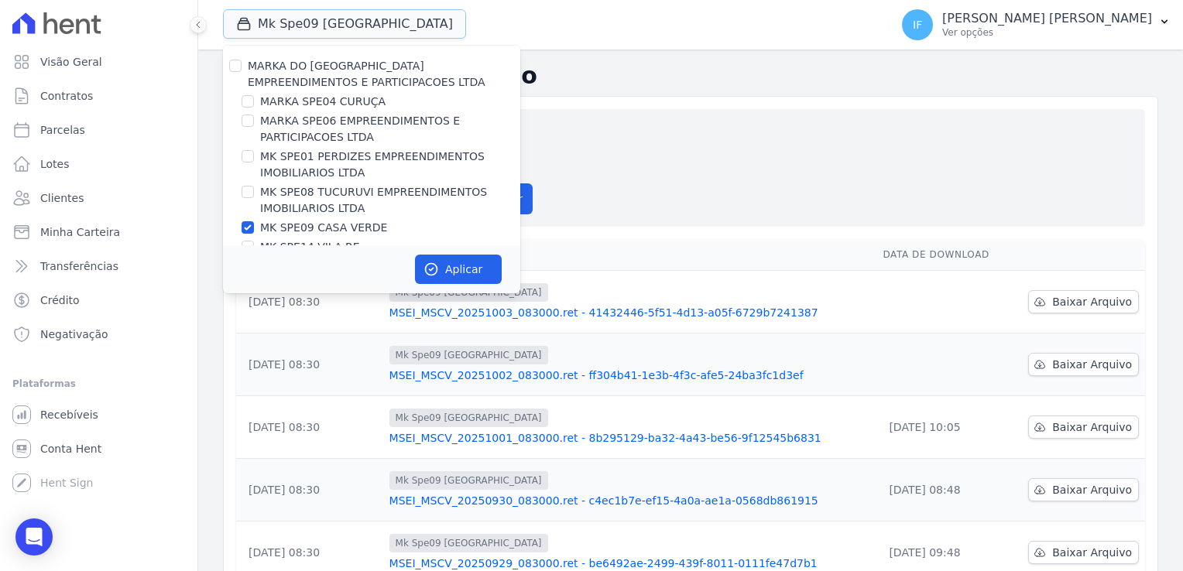
scroll to position [41, 0]
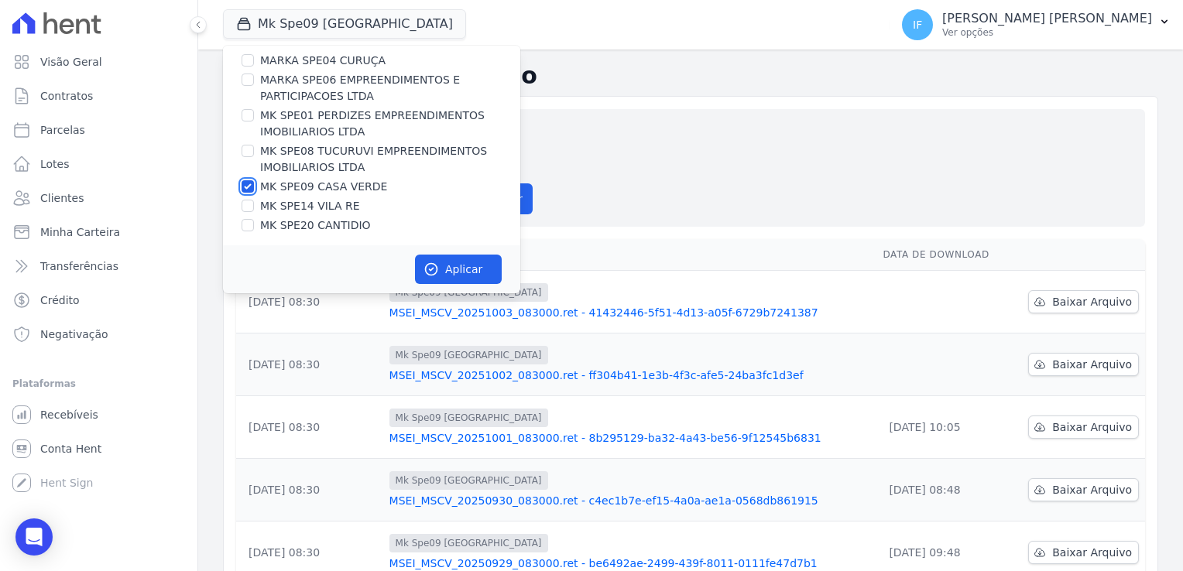
click at [251, 187] on input "MK SPE09 CASA VERDE" at bounding box center [248, 186] width 12 height 12
checkbox input "false"
click at [245, 207] on input "MK SPE14 VILA RE" at bounding box center [248, 206] width 12 height 12
checkbox input "true"
click at [454, 268] on button "Aplicar" at bounding box center [458, 269] width 87 height 29
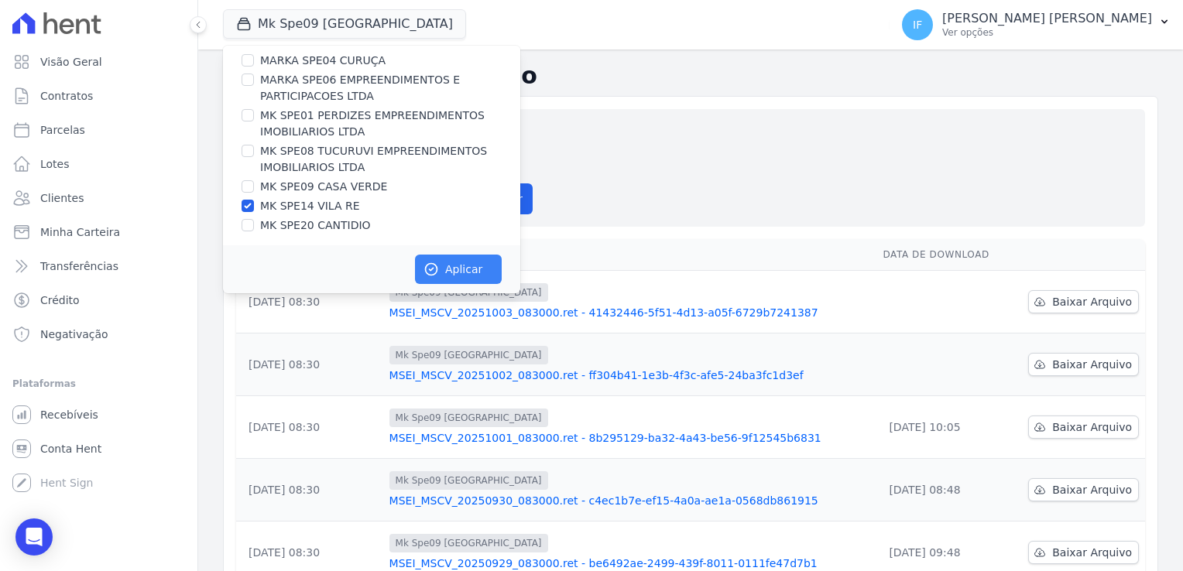
scroll to position [38, 0]
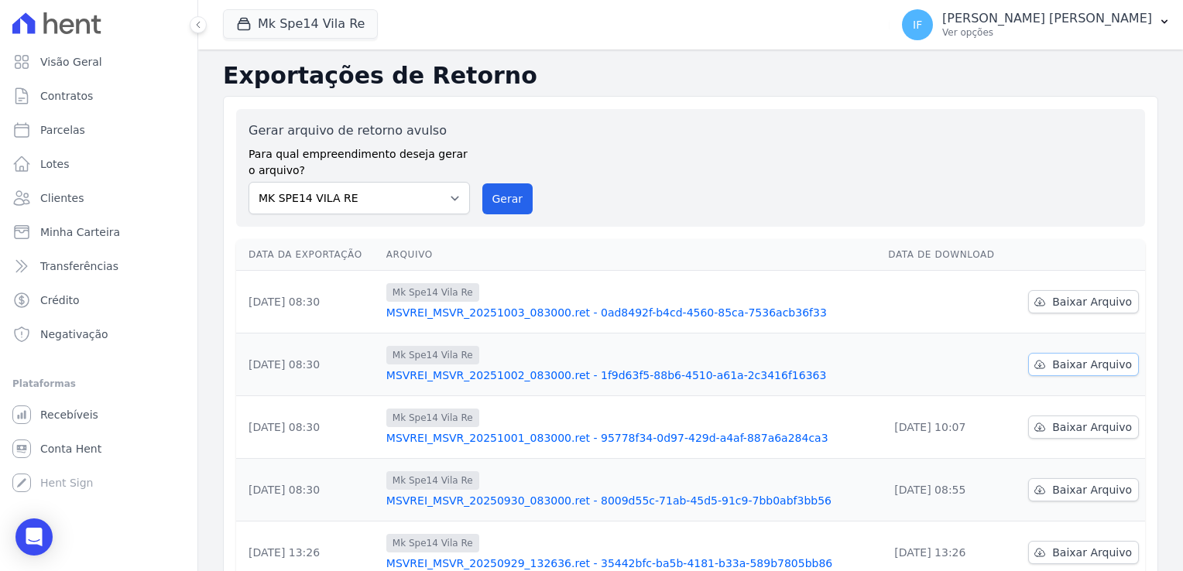
click at [1084, 367] on span "Baixar Arquivo" at bounding box center [1092, 364] width 80 height 15
click at [666, 161] on div "Gerar arquivo de retorno avulso Para qual empreendimento deseja gerar o arquivo…" at bounding box center [690, 168] width 884 height 93
click at [1091, 303] on span "Baixar Arquivo" at bounding box center [1092, 301] width 80 height 15
click at [793, 81] on h2 "Exportações de Retorno" at bounding box center [690, 76] width 935 height 28
click at [359, 201] on select "MARKA SPE04 CURUÇA MARKA SPE06 EMPREENDIMENTOS E PARTICIPACOES LTDA MK SPE01 PE…" at bounding box center [358, 198] width 221 height 33
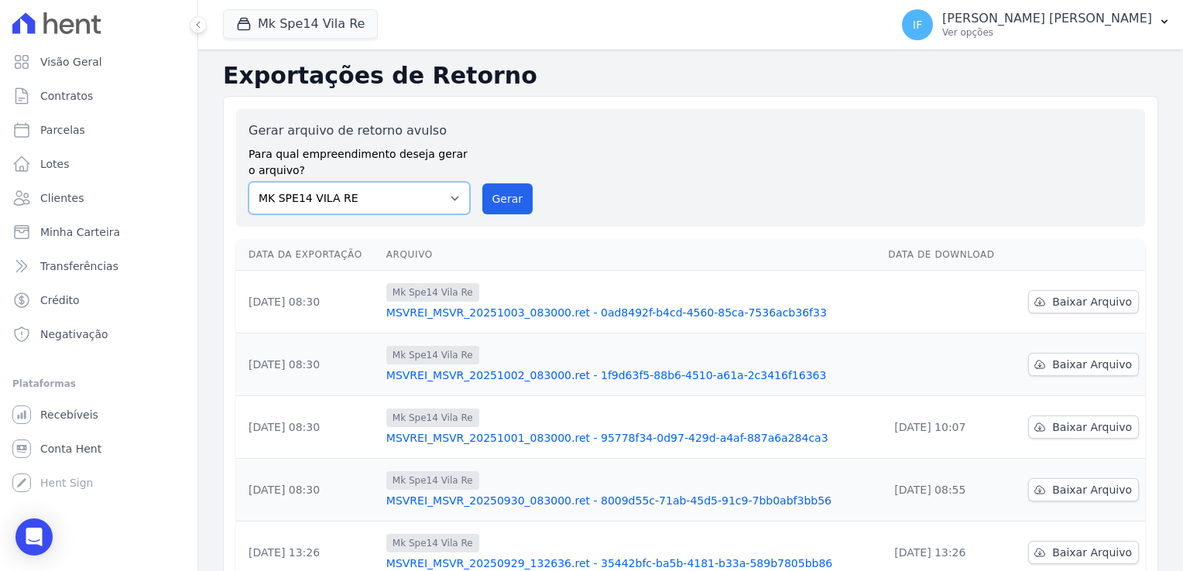
select select "c3468c08-4eb0-41a5-9d3d-6eb0d26d8926"
click at [248, 182] on select "MARKA SPE04 CURUÇA MARKA SPE06 EMPREENDIMENTOS E PARTICIPACOES LTDA MK SPE01 PE…" at bounding box center [358, 198] width 221 height 33
click at [340, 6] on div "Mk Spe14 Vila Re MARKA DO BRASIL EMPREENDIMENTOS E PARTICIPACOES LTDA MARKA SPE…" at bounding box center [553, 24] width 660 height 51
click at [344, 20] on button "Mk Spe14 Vila Re" at bounding box center [300, 23] width 155 height 29
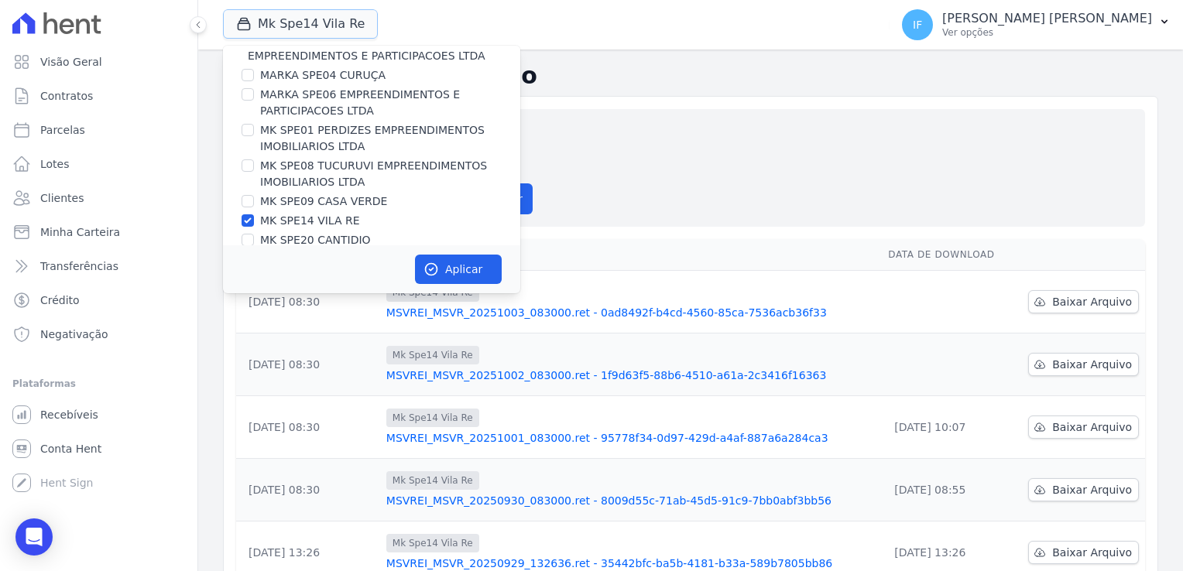
scroll to position [41, 0]
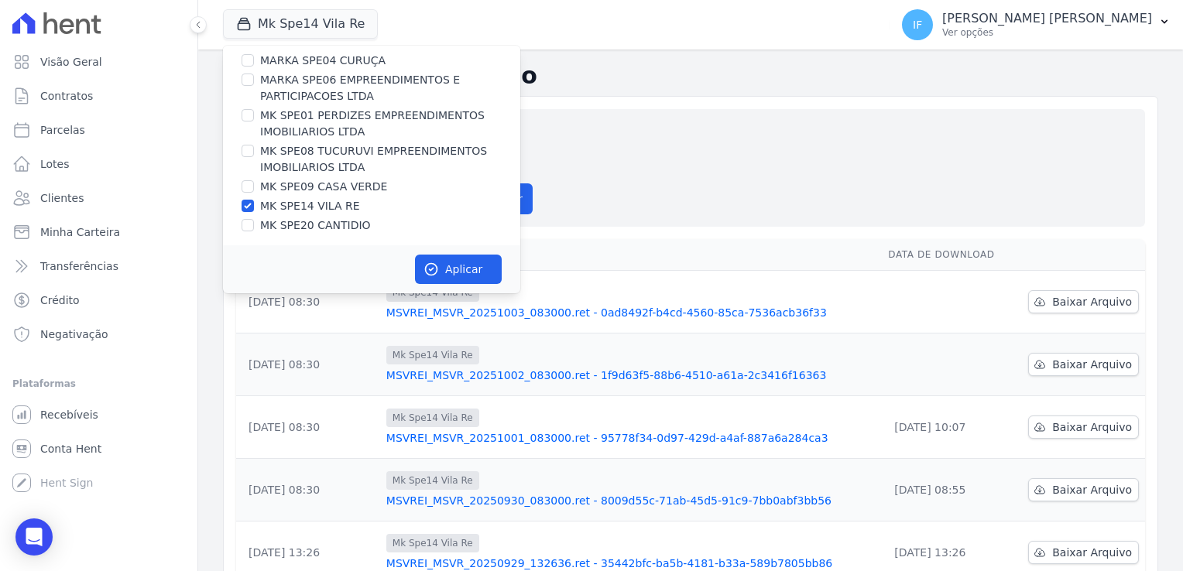
click at [261, 204] on label "MK SPE14 VILA RE" at bounding box center [310, 206] width 100 height 16
click at [254, 204] on input "MK SPE14 VILA RE" at bounding box center [248, 206] width 12 height 12
checkbox input "false"
drag, startPoint x: 243, startPoint y: 221, endPoint x: 252, endPoint y: 228, distance: 11.6
click at [244, 221] on input "MK SPE20 CANTIDIO" at bounding box center [248, 225] width 12 height 12
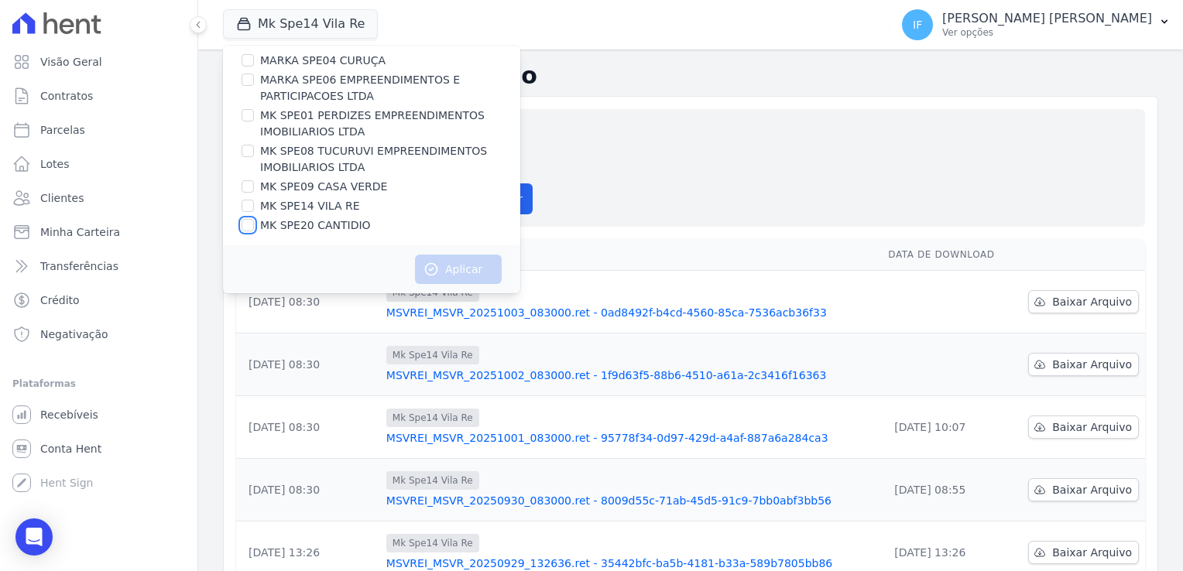
checkbox input "true"
click at [459, 269] on button "Aplicar" at bounding box center [458, 269] width 87 height 29
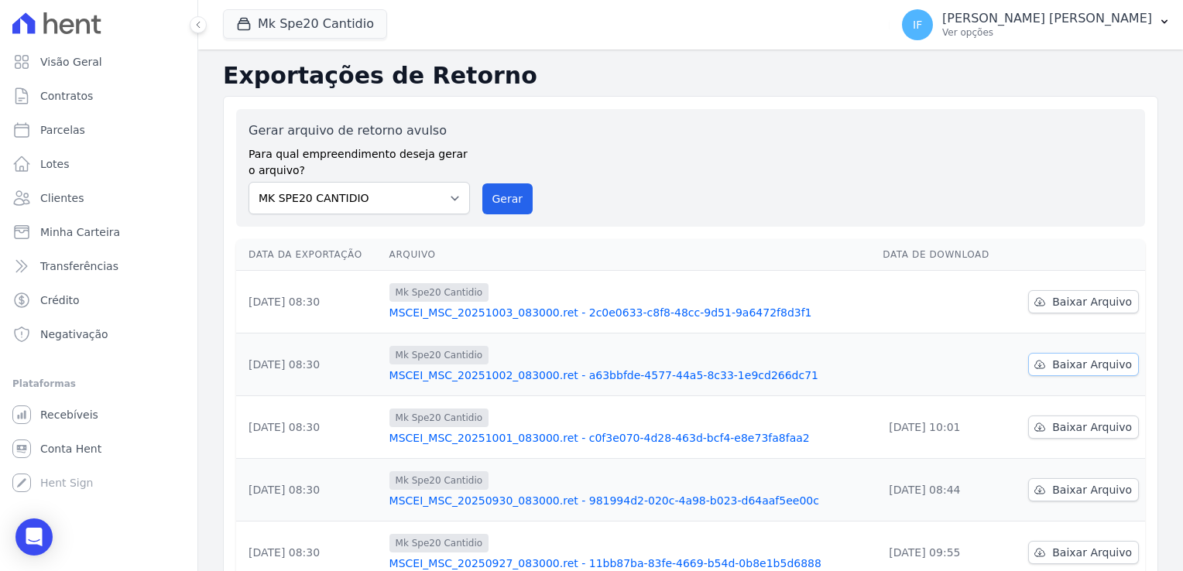
click at [1070, 360] on span "Baixar Arquivo" at bounding box center [1092, 364] width 80 height 15
click at [1093, 308] on span "Baixar Arquivo" at bounding box center [1092, 301] width 80 height 15
click at [256, 26] on div "button" at bounding box center [247, 23] width 22 height 15
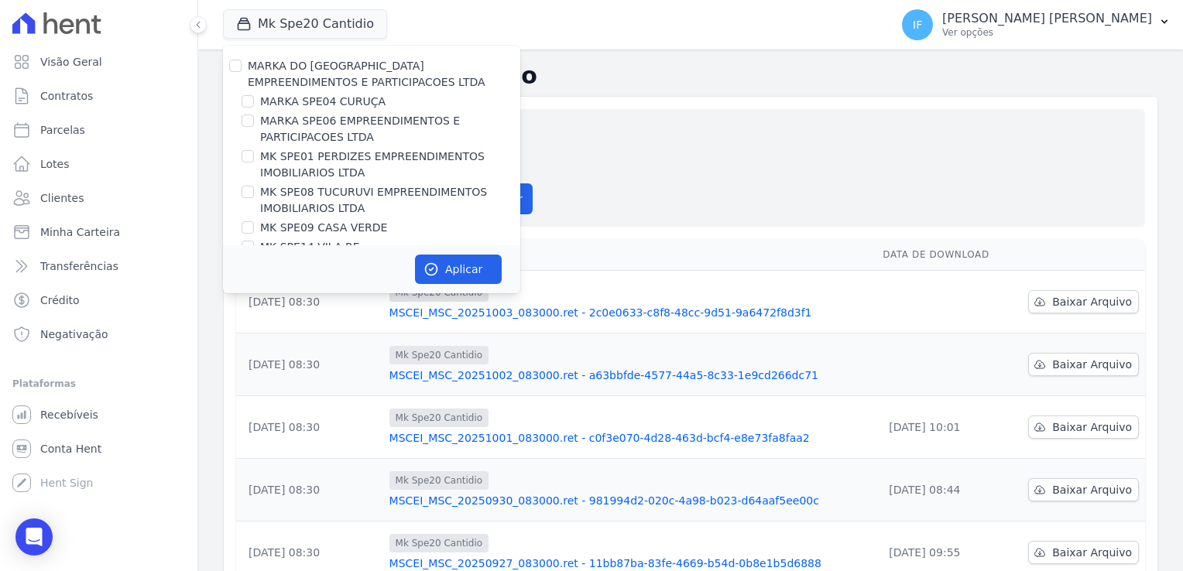
click at [245, 64] on div "MARKA DO [GEOGRAPHIC_DATA] EMPREENDIMENTOS E PARTICIPACOES LTDA" at bounding box center [371, 74] width 297 height 33
click at [238, 70] on input "MARKA DO [GEOGRAPHIC_DATA] EMPREENDIMENTOS E PARTICIPACOES LTDA" at bounding box center [235, 66] width 12 height 12
checkbox input "true"
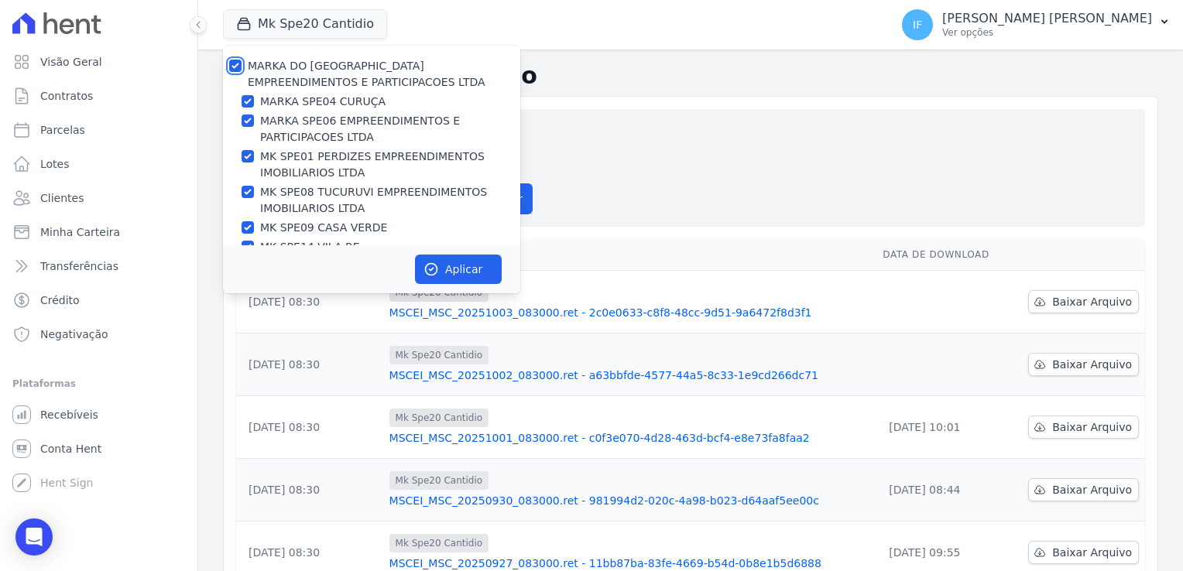
checkbox input "true"
click at [468, 274] on button "Aplicar" at bounding box center [458, 269] width 87 height 29
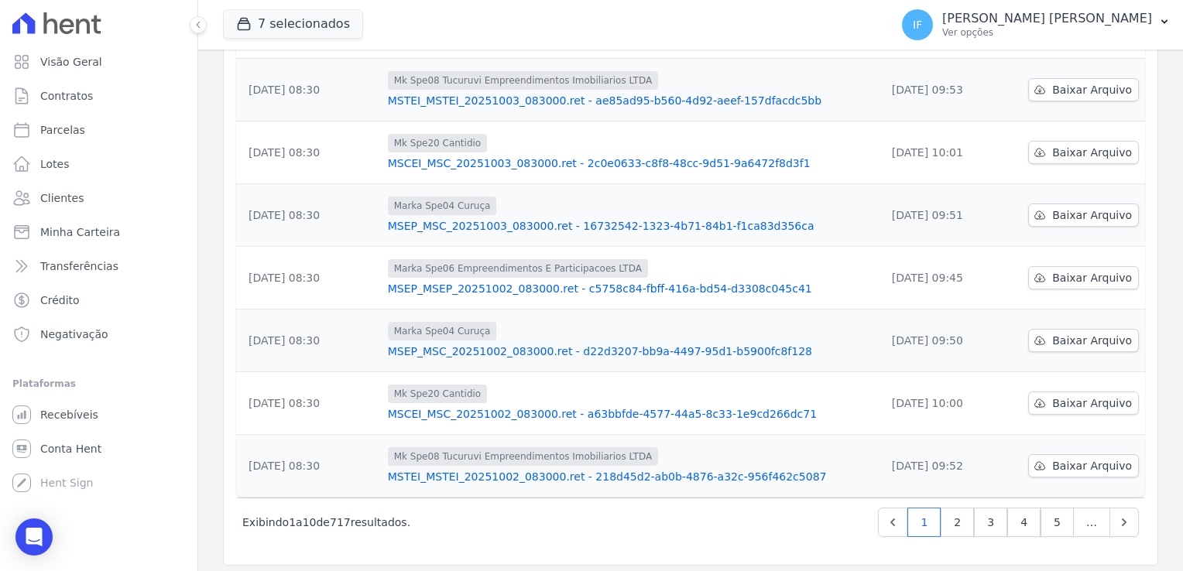
scroll to position [404, 0]
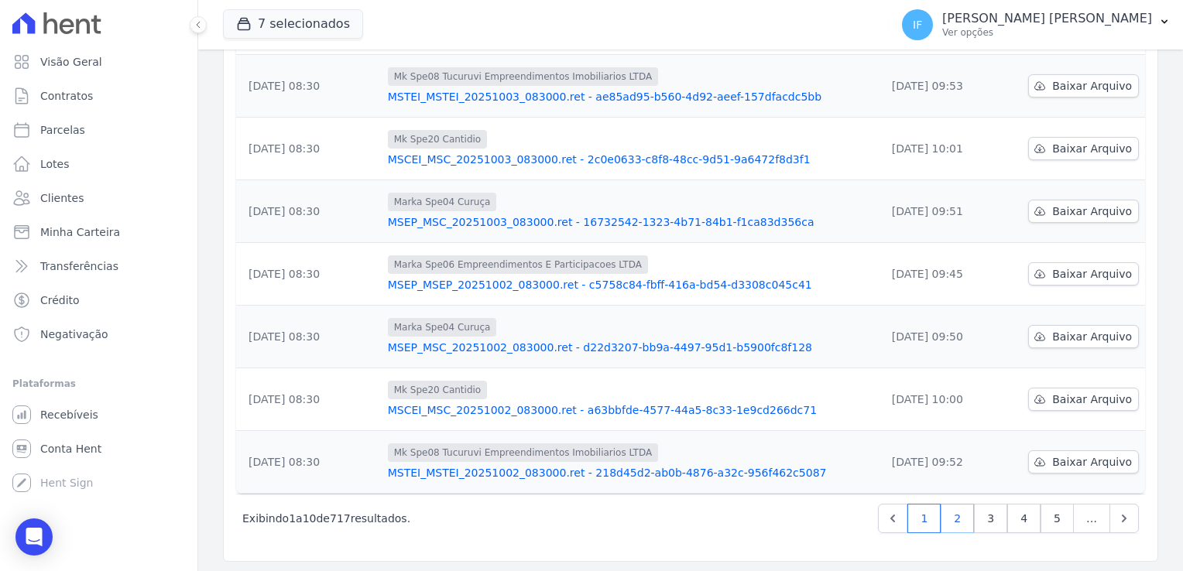
click at [955, 519] on link "2" at bounding box center [956, 518] width 33 height 29
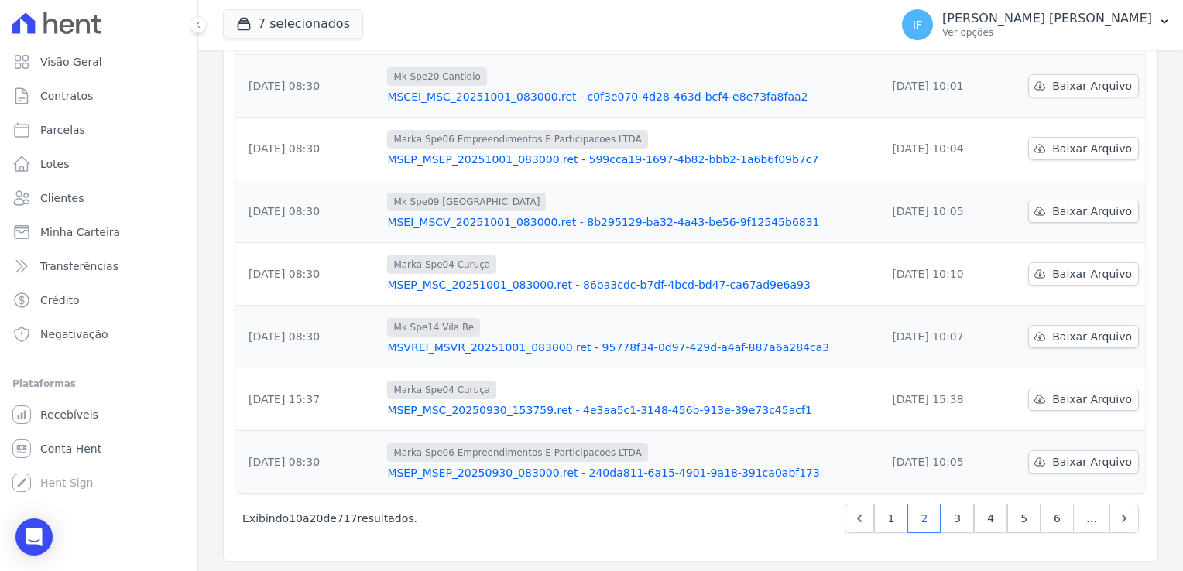
scroll to position [327, 0]
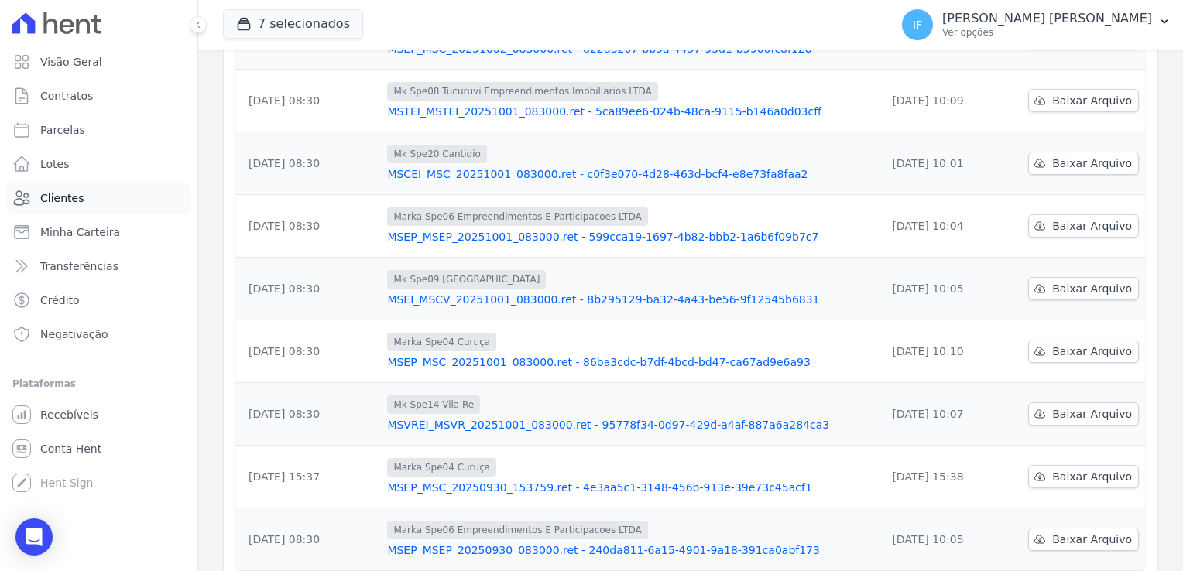
click at [90, 192] on link "Clientes" at bounding box center [98, 198] width 185 height 31
click at [78, 95] on span "Contratos" at bounding box center [66, 95] width 53 height 15
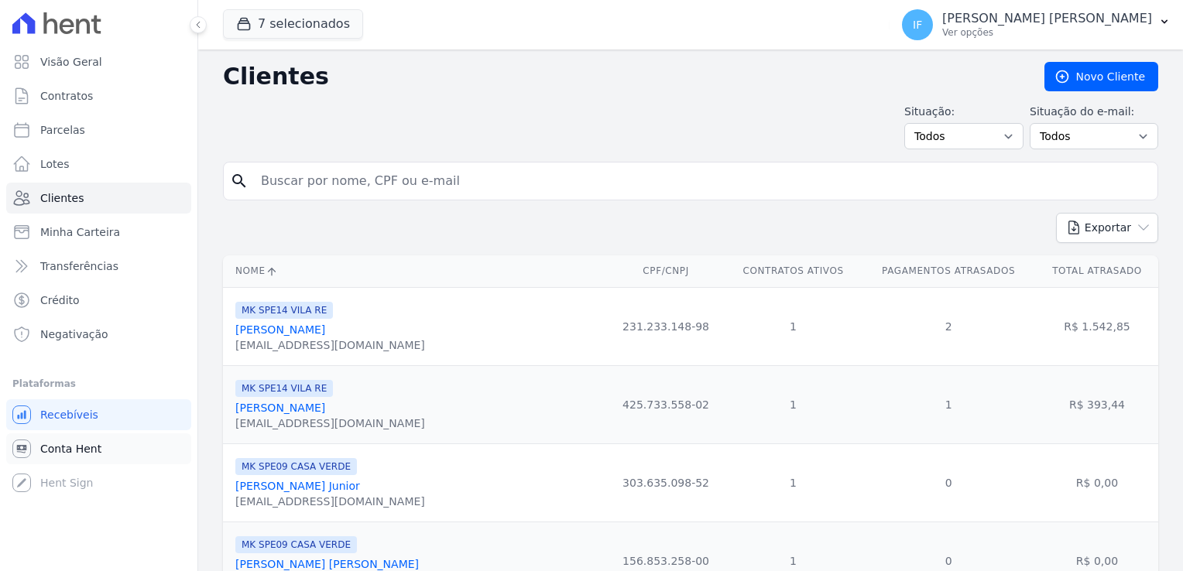
click at [92, 450] on span "Conta Hent" at bounding box center [70, 448] width 61 height 15
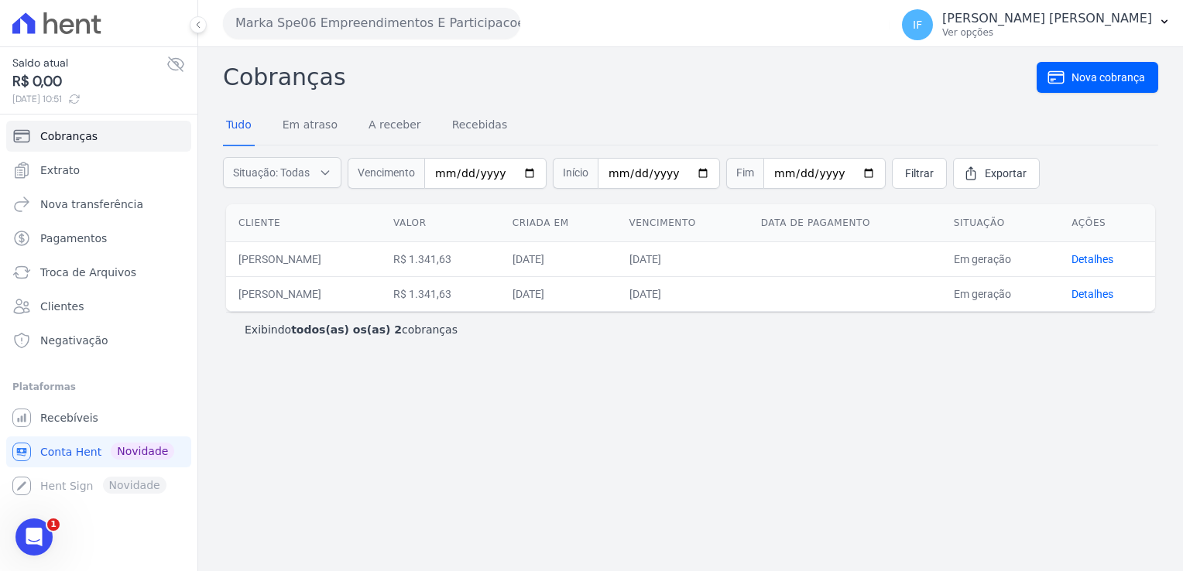
click at [356, 21] on button "Marka Spe06 Empreendimentos E Participacoes LTDA" at bounding box center [371, 23] width 297 height 31
click at [356, 25] on button "Marka Spe06 Empreendimentos E Participacoes LTDA" at bounding box center [371, 23] width 297 height 31
click at [80, 419] on span "Recebíveis" at bounding box center [69, 417] width 58 height 15
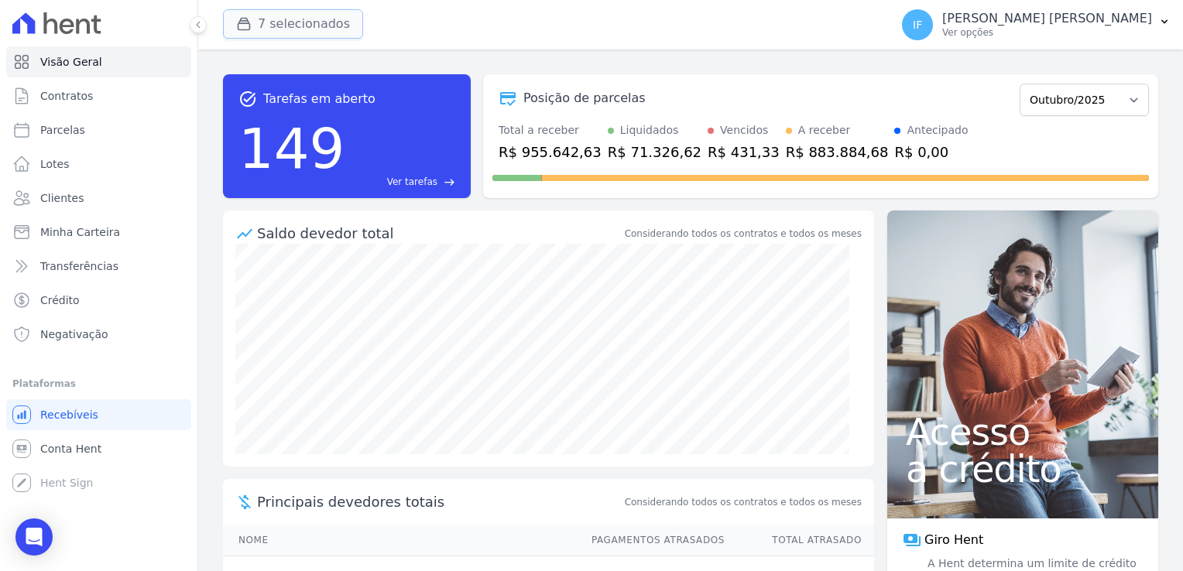
click at [296, 20] on button "7 selecionados" at bounding box center [293, 23] width 140 height 29
click at [260, 26] on button "7 selecionados" at bounding box center [293, 23] width 140 height 29
click at [233, 23] on button "7 selecionados" at bounding box center [293, 23] width 140 height 29
click at [327, 29] on button "7 selecionados" at bounding box center [293, 23] width 140 height 29
click at [50, 452] on span "Conta Hent" at bounding box center [70, 448] width 61 height 15
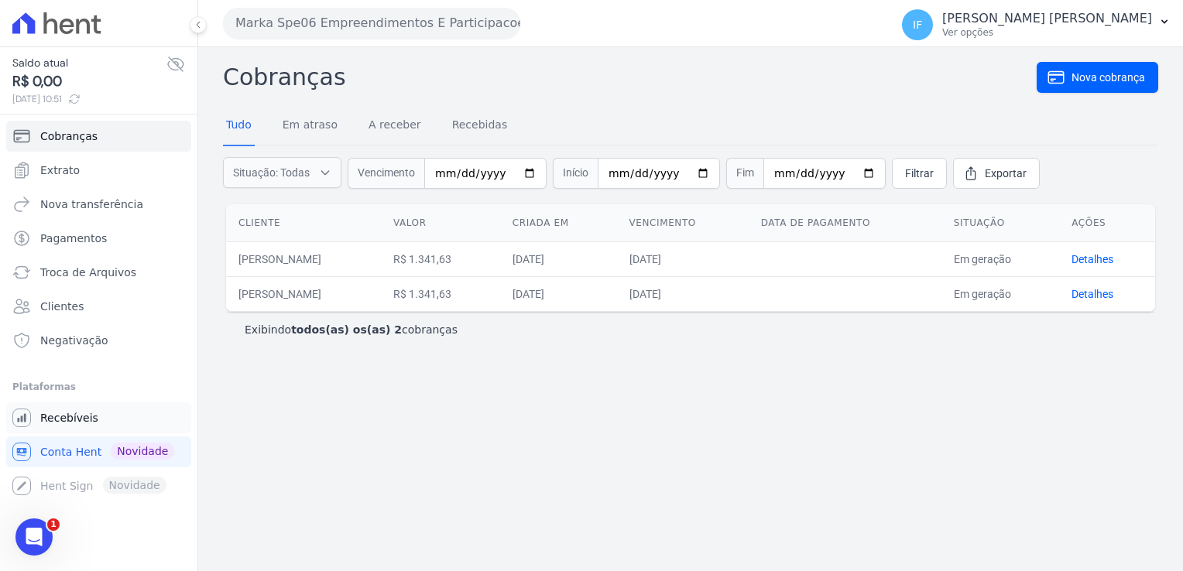
click at [58, 421] on span "Recebíveis" at bounding box center [69, 417] width 58 height 15
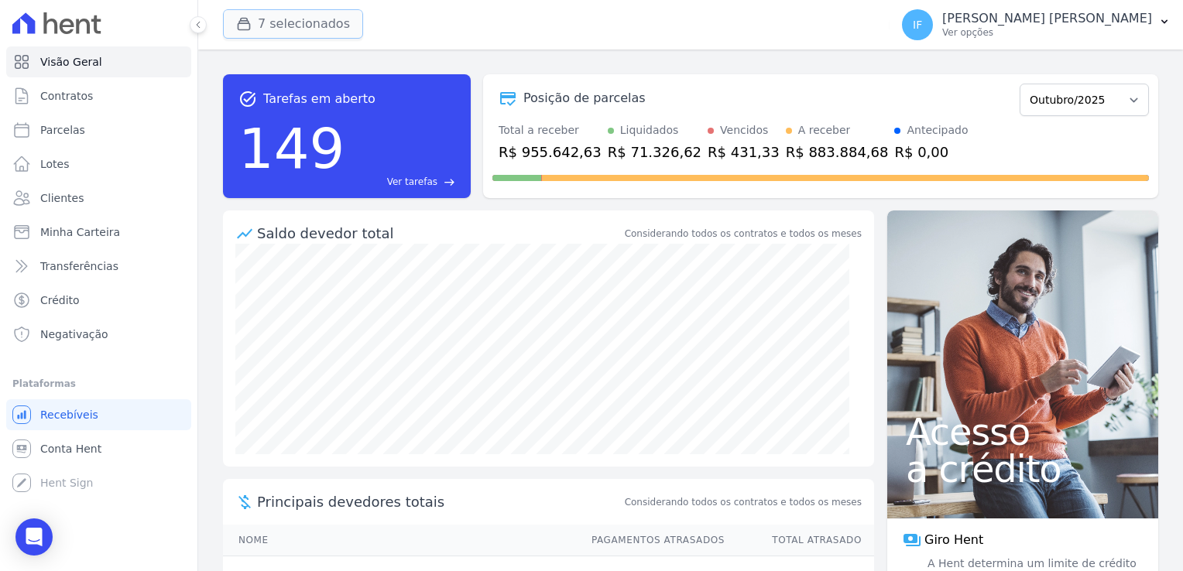
click at [300, 31] on button "7 selecionados" at bounding box center [293, 23] width 140 height 29
click at [242, 19] on icon "button" at bounding box center [243, 23] width 15 height 15
click at [263, 29] on button "7 selecionados" at bounding box center [293, 23] width 140 height 29
click at [113, 420] on link "Recebíveis" at bounding box center [98, 414] width 185 height 31
click at [95, 452] on span "Conta Hent" at bounding box center [70, 448] width 61 height 15
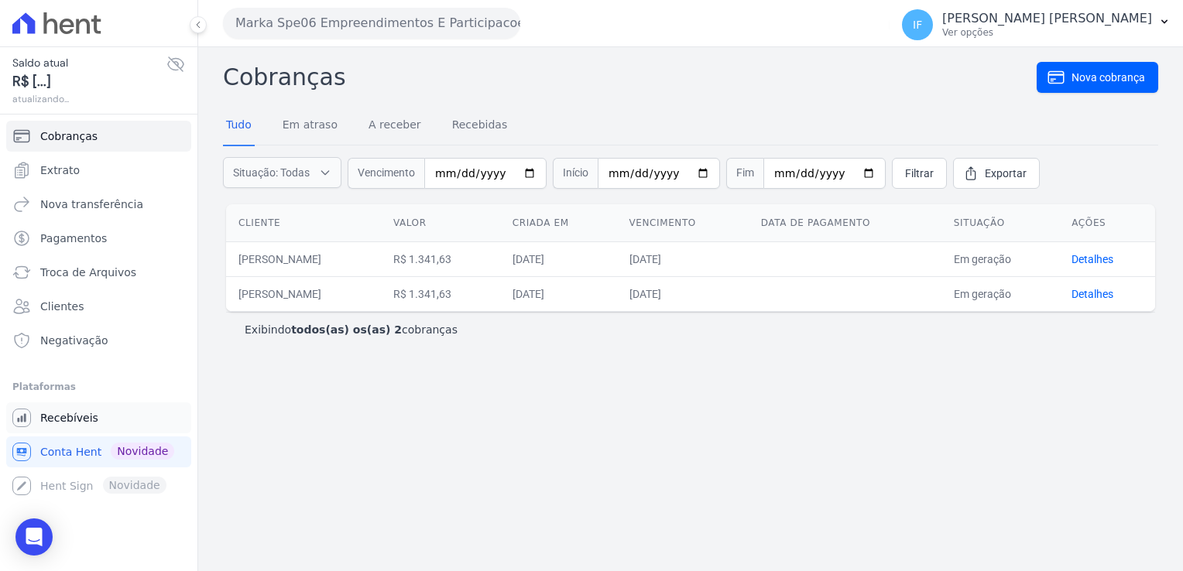
click at [106, 423] on link "Recebíveis" at bounding box center [98, 418] width 185 height 31
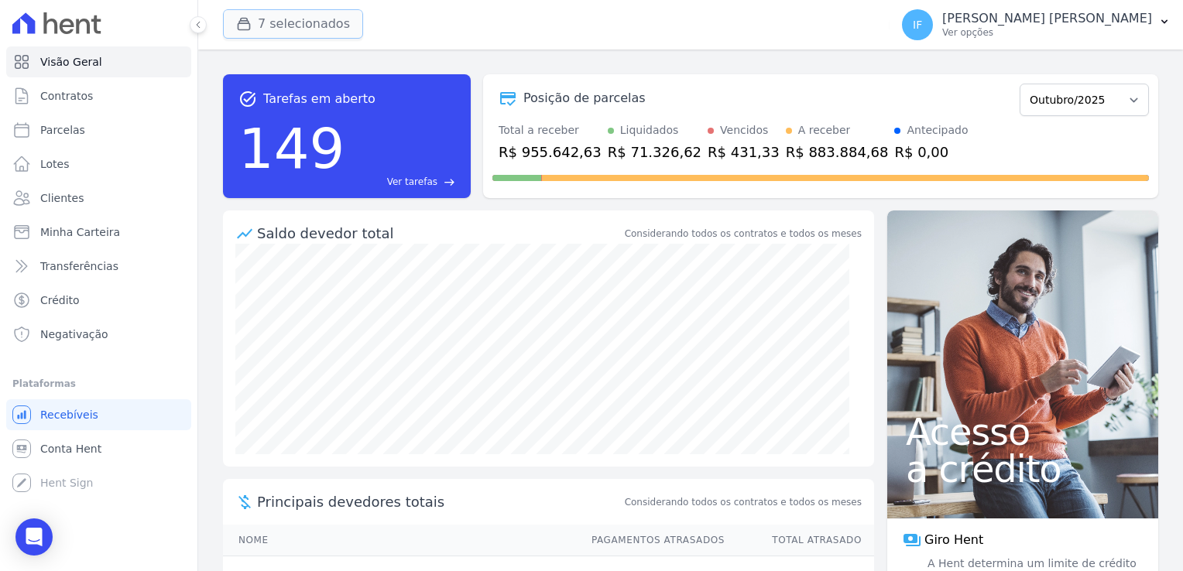
click at [245, 26] on icon "button" at bounding box center [243, 23] width 15 height 15
click at [281, 29] on button "7 selecionados" at bounding box center [293, 23] width 140 height 29
